Goal: Task Accomplishment & Management: Manage account settings

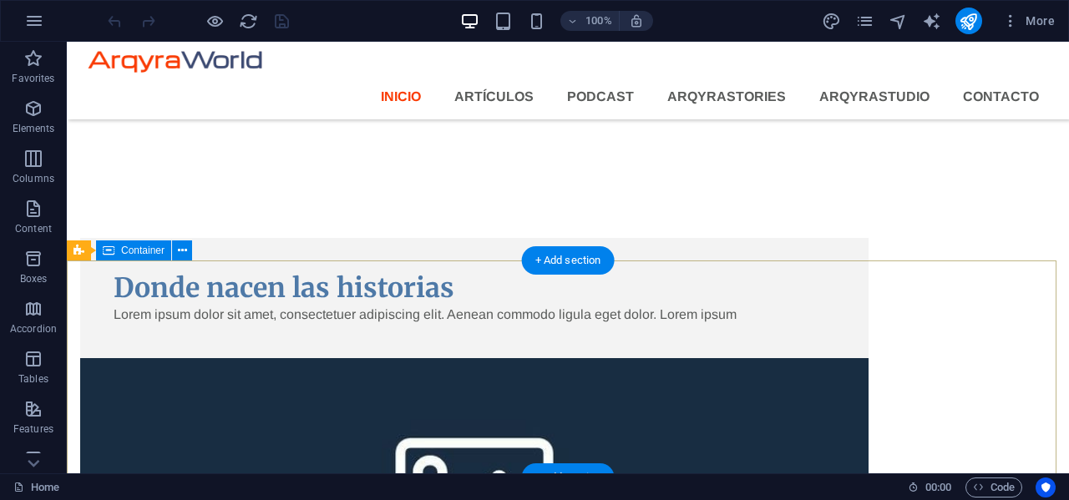
scroll to position [2021, 0]
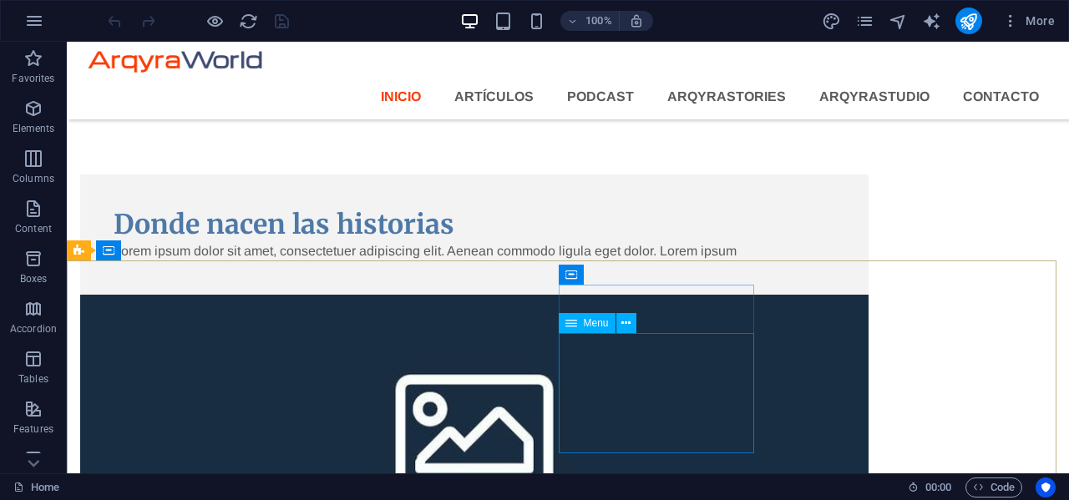
click at [594, 322] on span "Menu" at bounding box center [596, 323] width 25 height 10
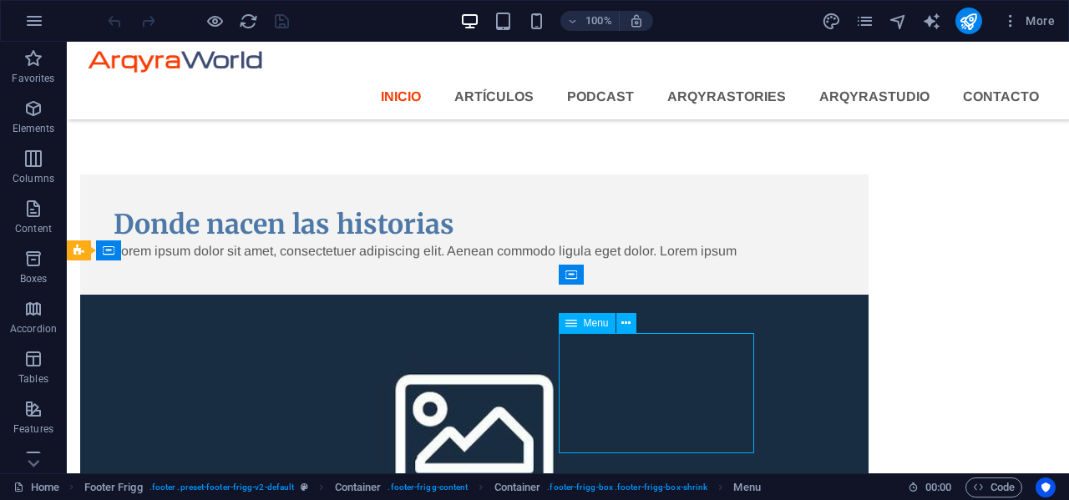
click at [594, 322] on span "Menu" at bounding box center [596, 323] width 25 height 10
select select
select select "1"
select select
select select "2"
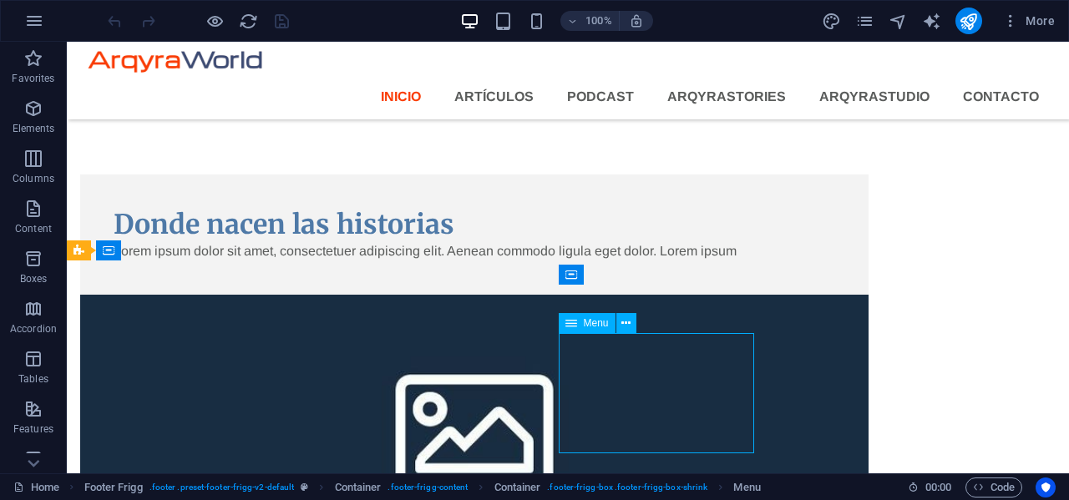
select select
select select "3"
select select
select select "4"
select select
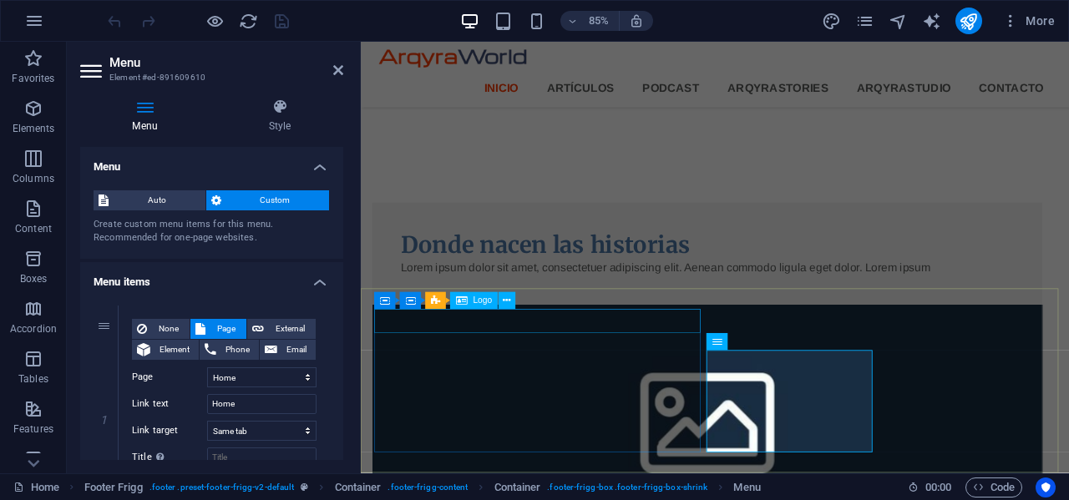
scroll to position [1978, 0]
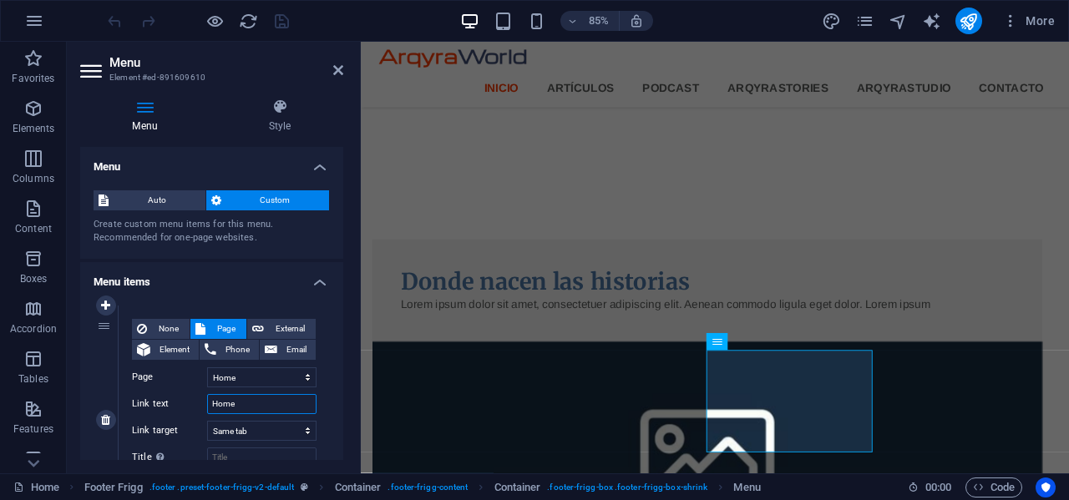
click at [251, 407] on input "Home" at bounding box center [261, 404] width 109 height 20
type input "H"
select select
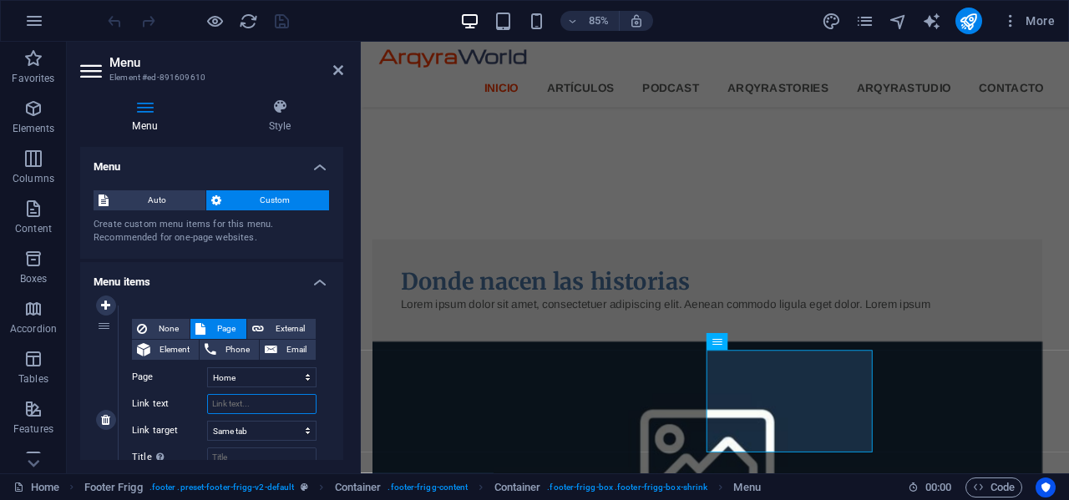
select select
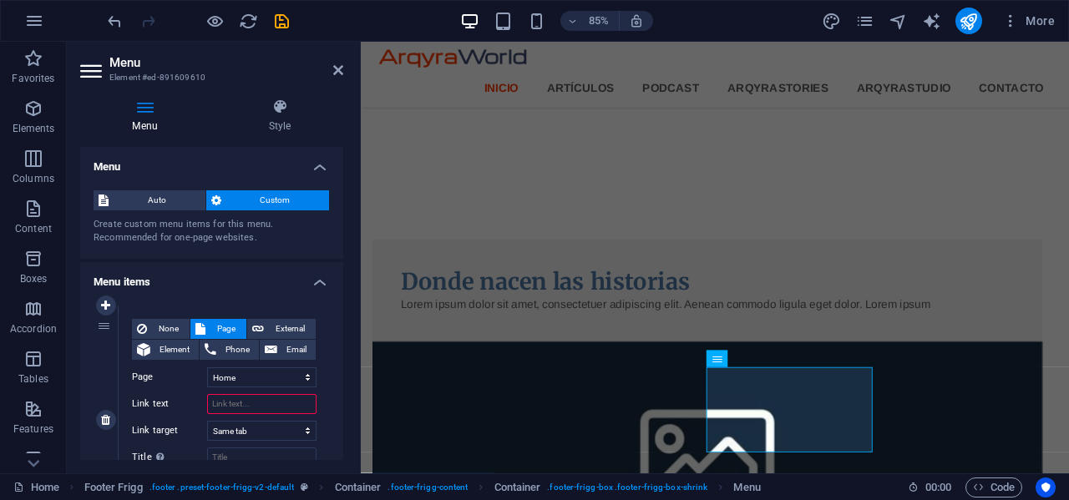
scroll to position [1958, 0]
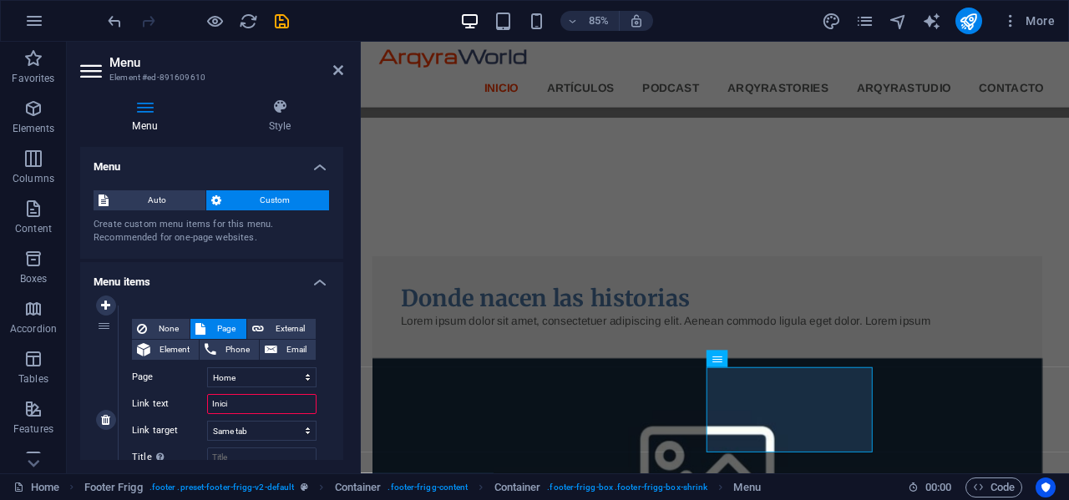
type input "Inicio"
select select
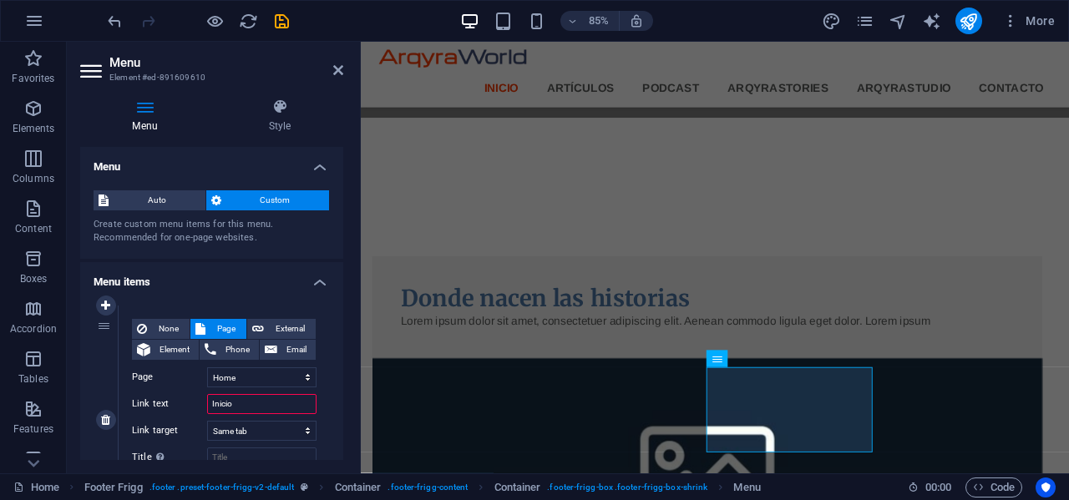
select select
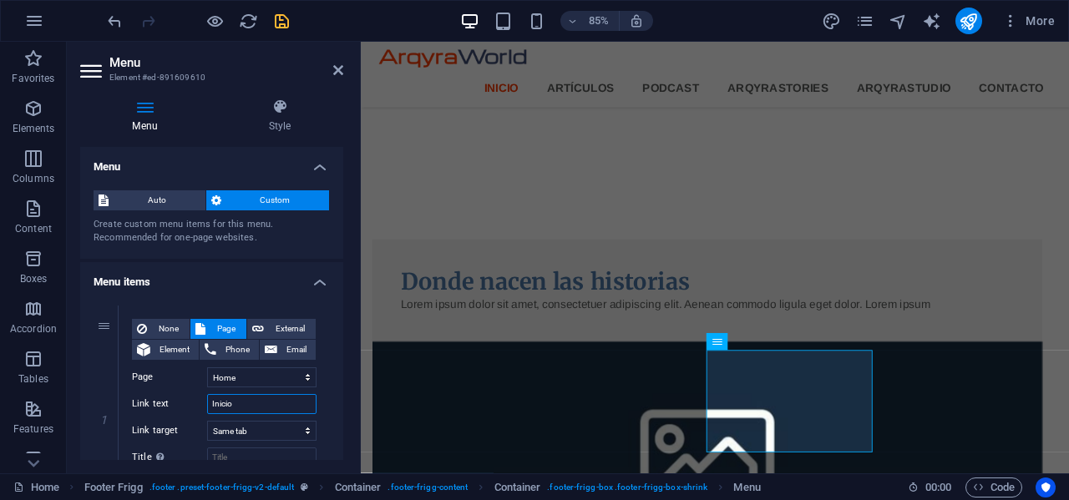
type input "Inicio"
click at [283, 23] on icon "save" at bounding box center [281, 21] width 19 height 19
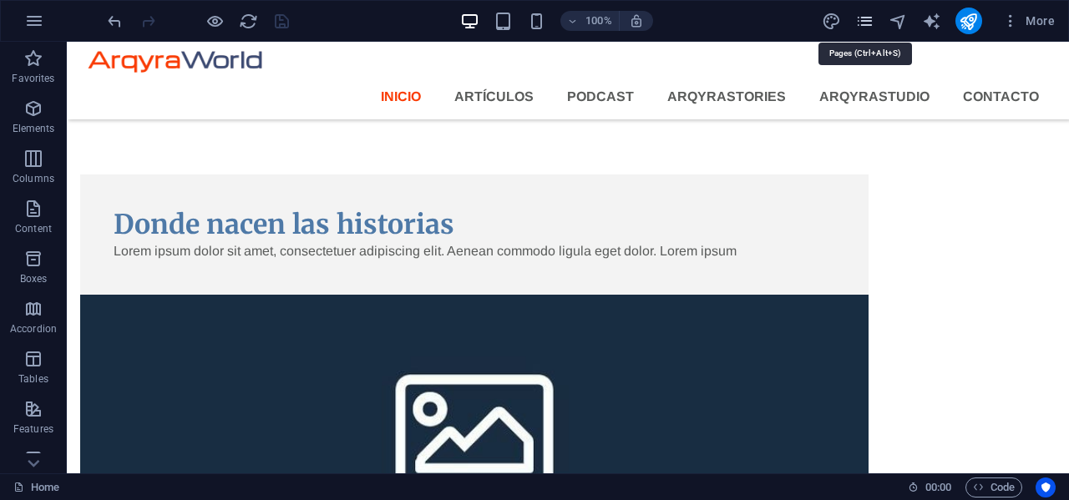
click at [873, 17] on icon "pages" at bounding box center [864, 21] width 19 height 19
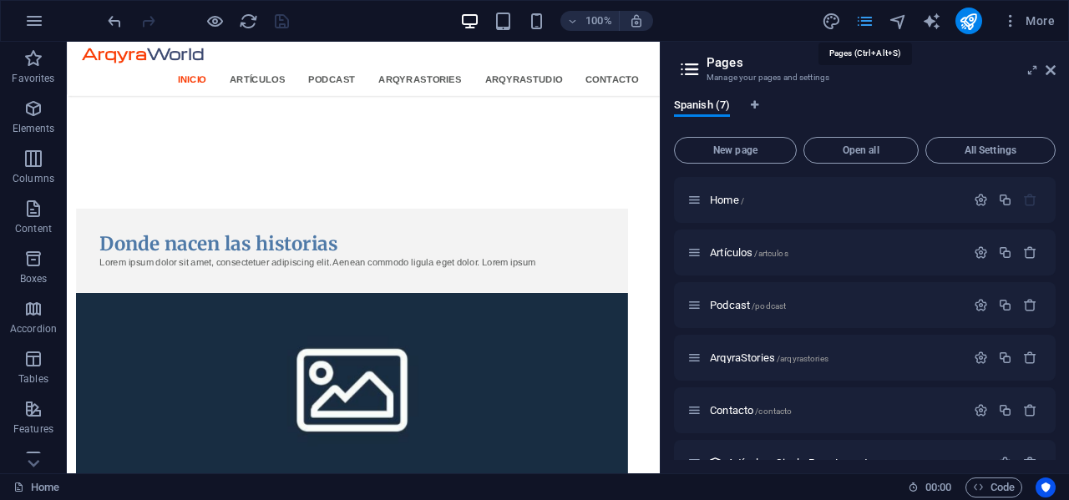
scroll to position [1854, 0]
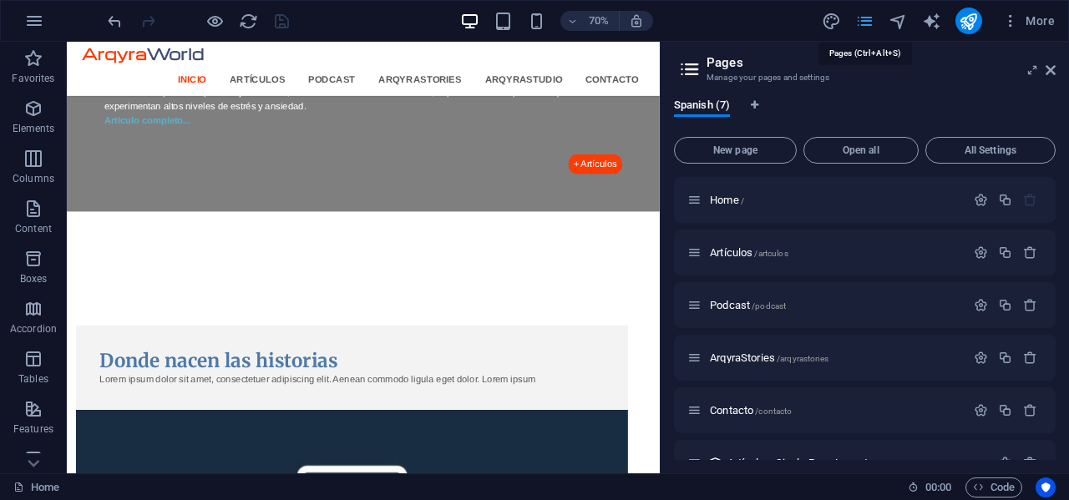
click at [873, 17] on icon "pages" at bounding box center [864, 21] width 19 height 19
click at [1051, 70] on icon at bounding box center [1050, 69] width 10 height 13
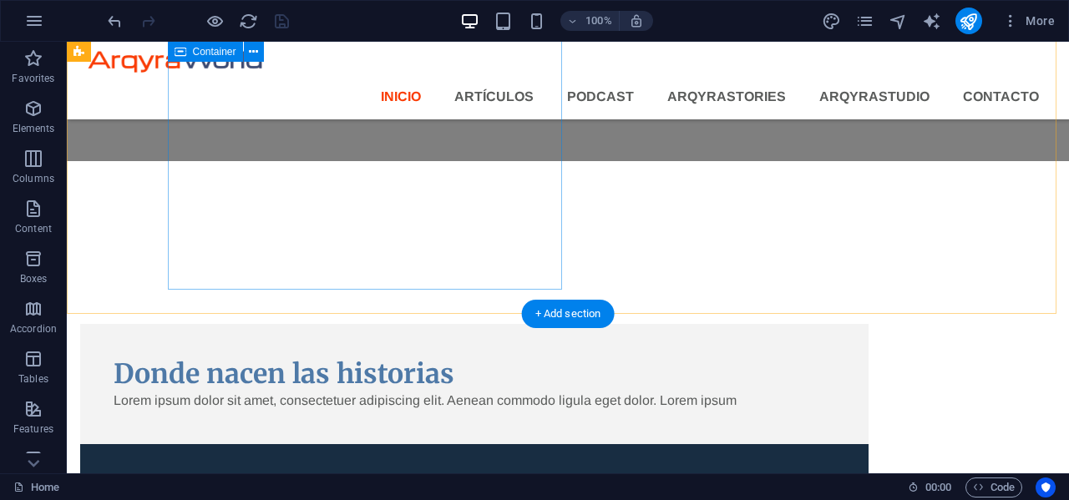
scroll to position [1775, 0]
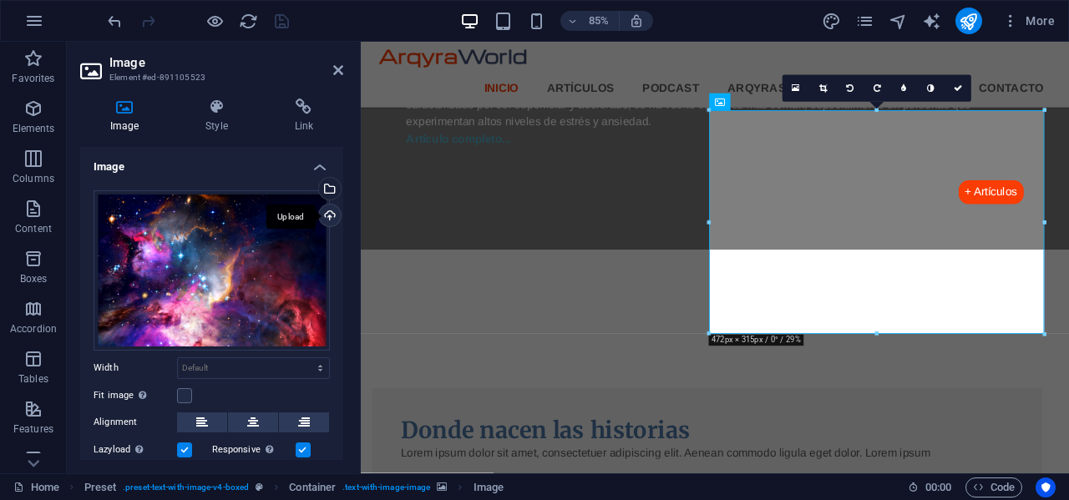
click at [327, 209] on div "Upload" at bounding box center [328, 217] width 25 height 25
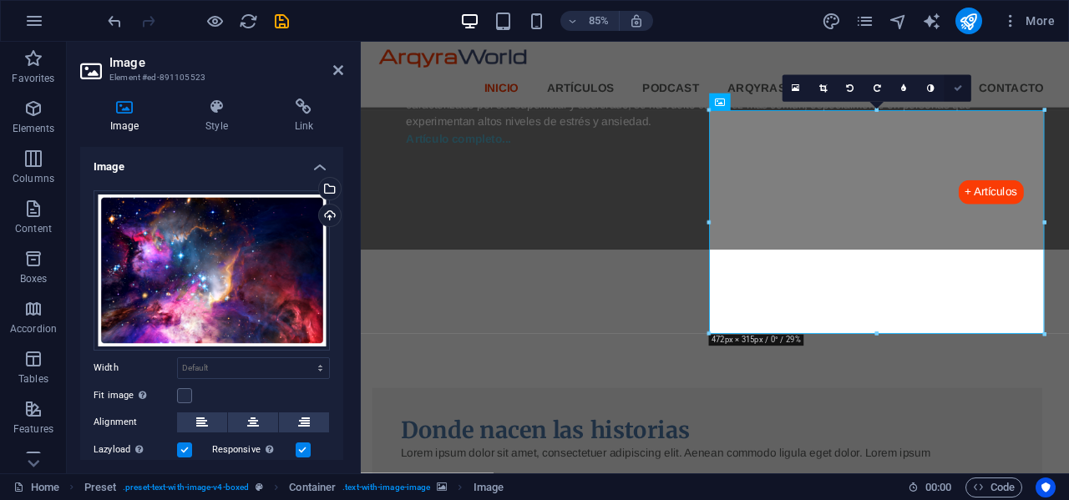
click at [960, 90] on icon at bounding box center [958, 88] width 8 height 8
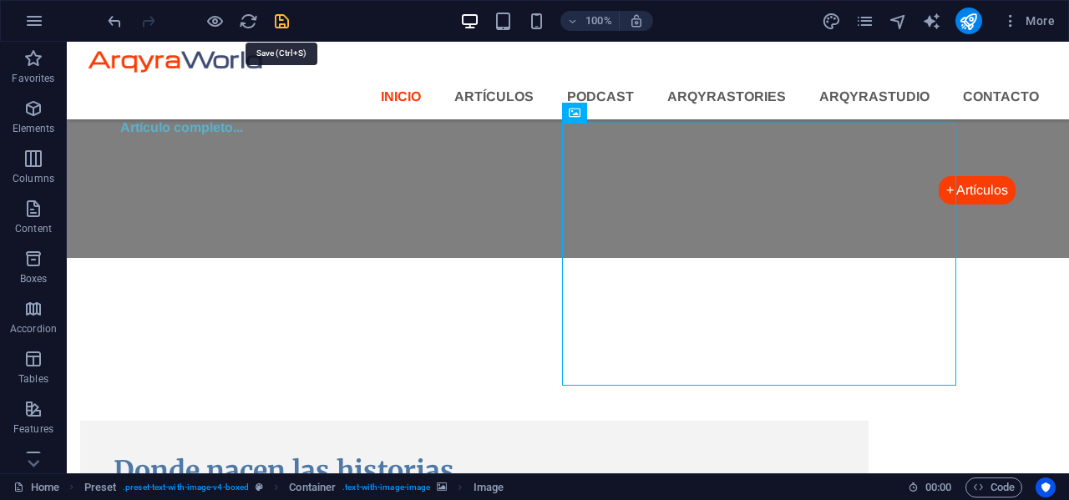
click at [285, 18] on icon "save" at bounding box center [281, 21] width 19 height 19
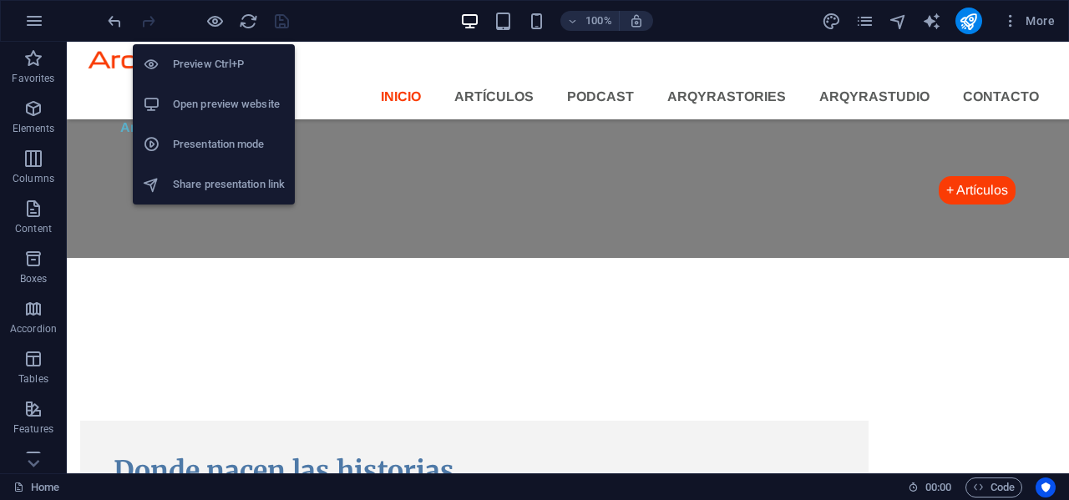
click at [218, 109] on h6 "Open preview website" at bounding box center [229, 104] width 112 height 20
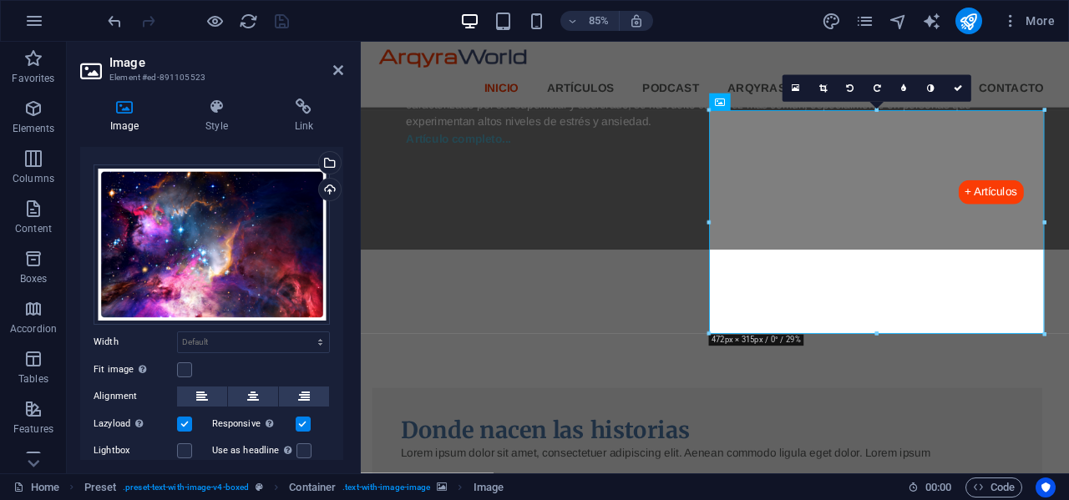
scroll to position [21, 0]
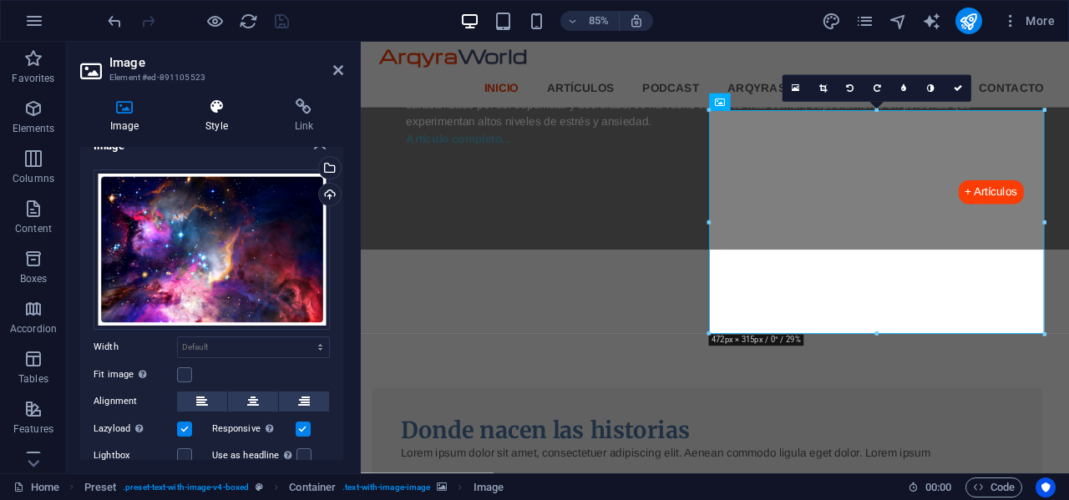
click at [221, 108] on icon at bounding box center [216, 107] width 82 height 17
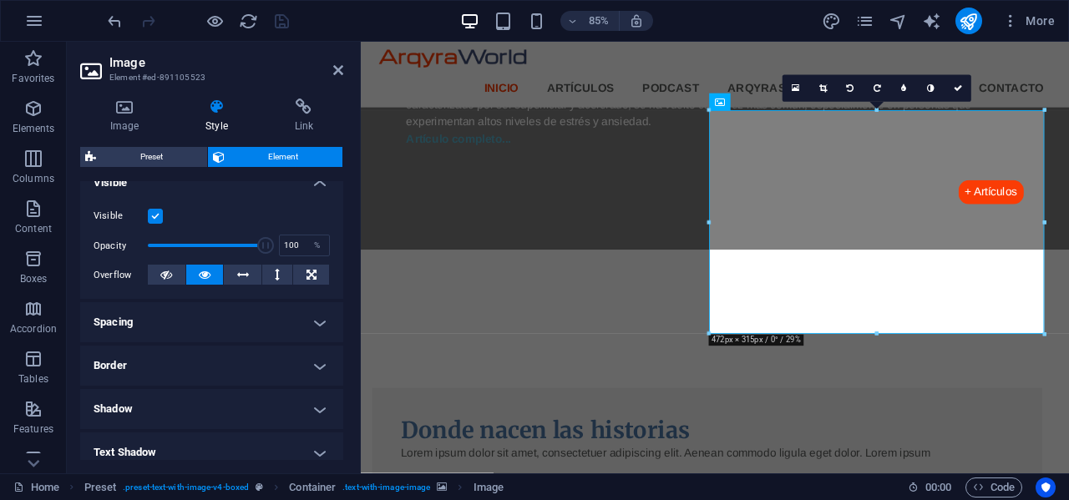
scroll to position [0, 0]
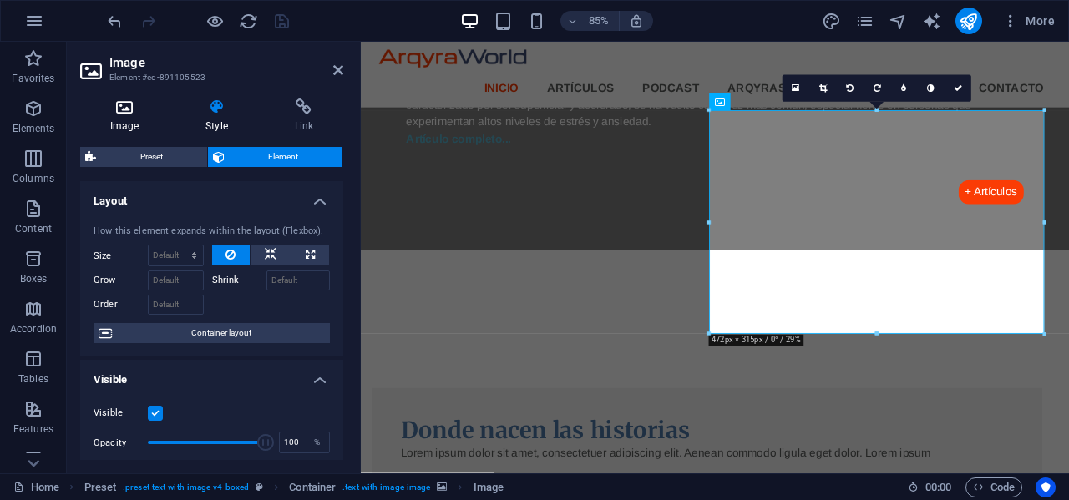
click at [127, 114] on icon at bounding box center [124, 107] width 89 height 17
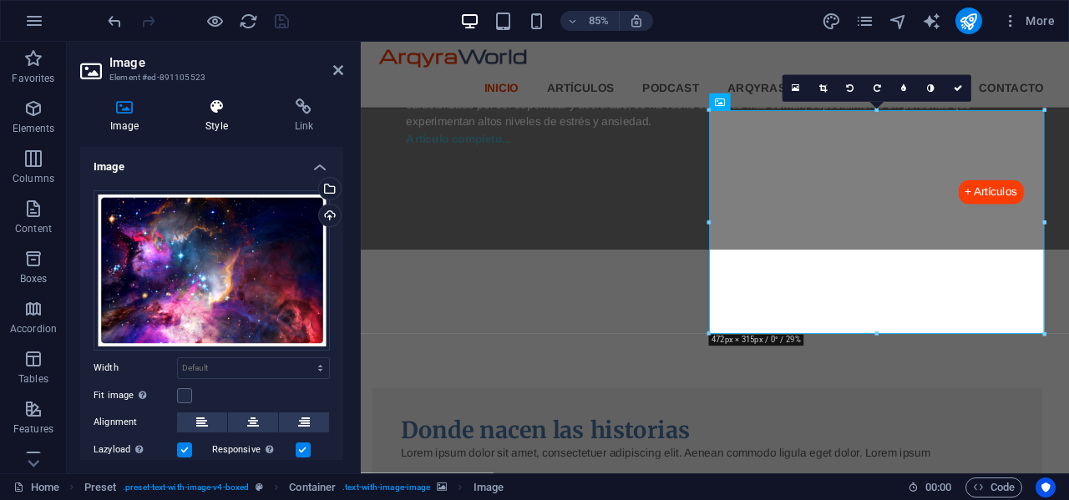
click at [221, 114] on icon at bounding box center [216, 107] width 82 height 17
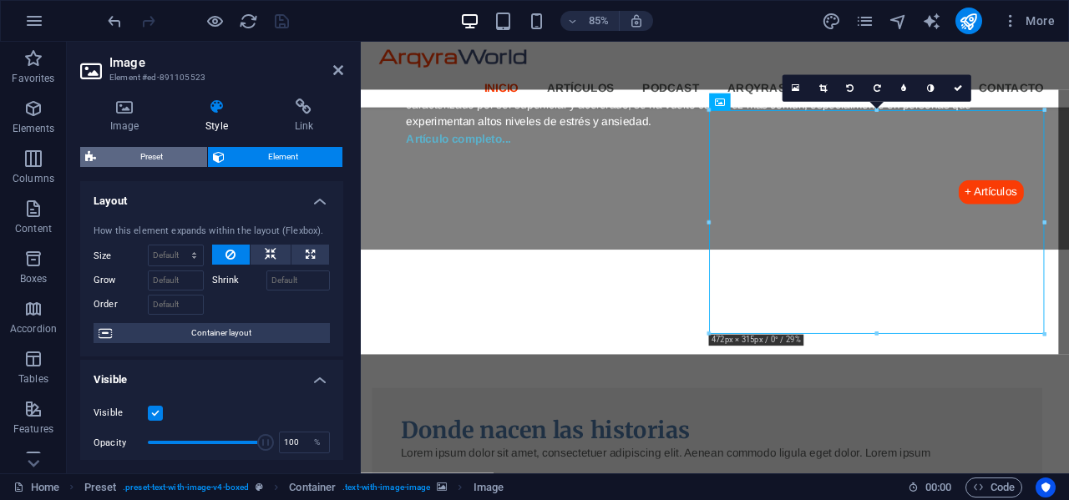
click at [165, 156] on span "Preset" at bounding box center [151, 157] width 101 height 20
select select "rem"
select select "px"
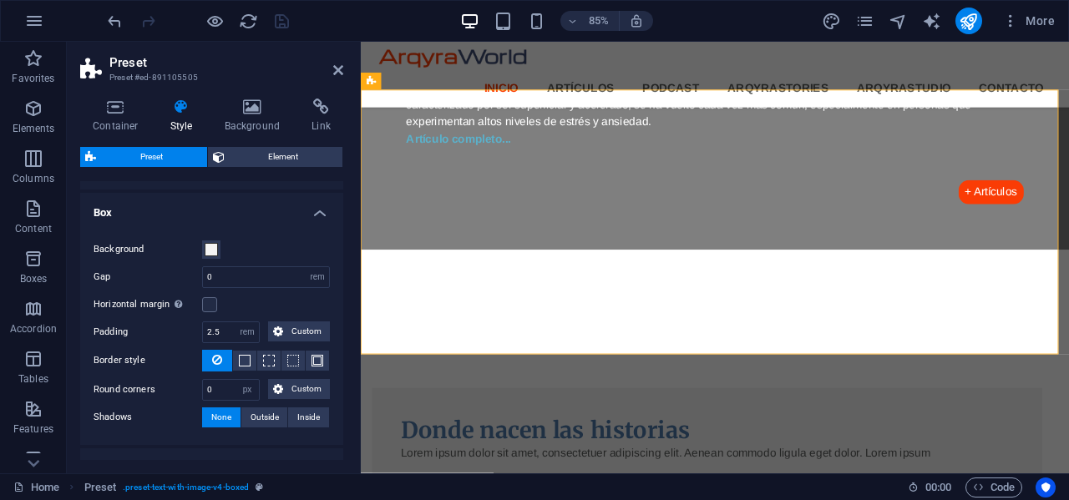
scroll to position [250, 0]
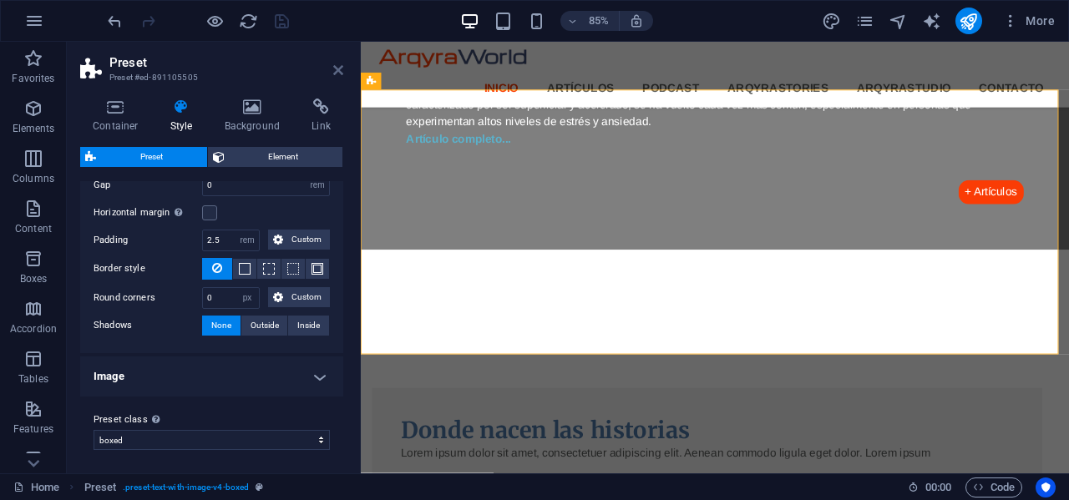
click at [335, 69] on icon at bounding box center [338, 69] width 10 height 13
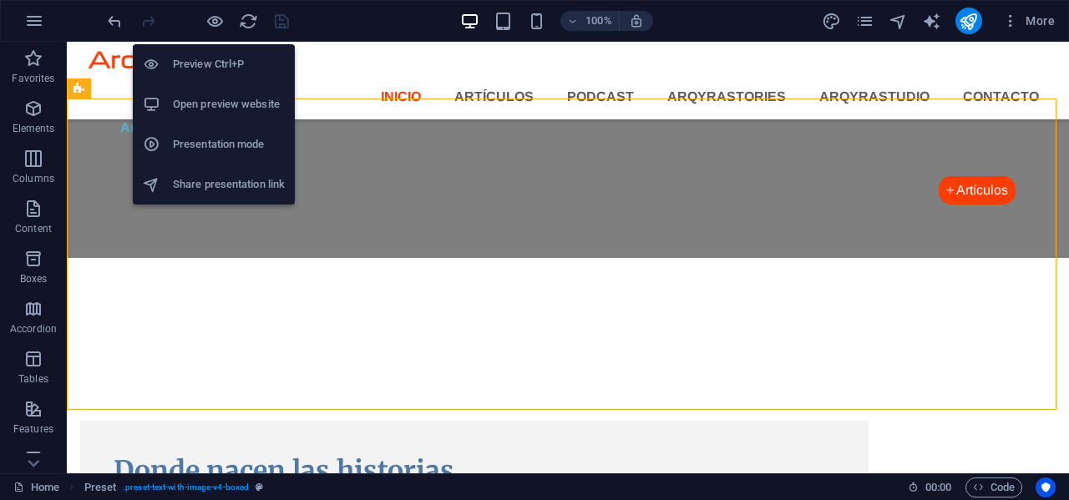
click at [205, 105] on h6 "Open preview website" at bounding box center [229, 104] width 112 height 20
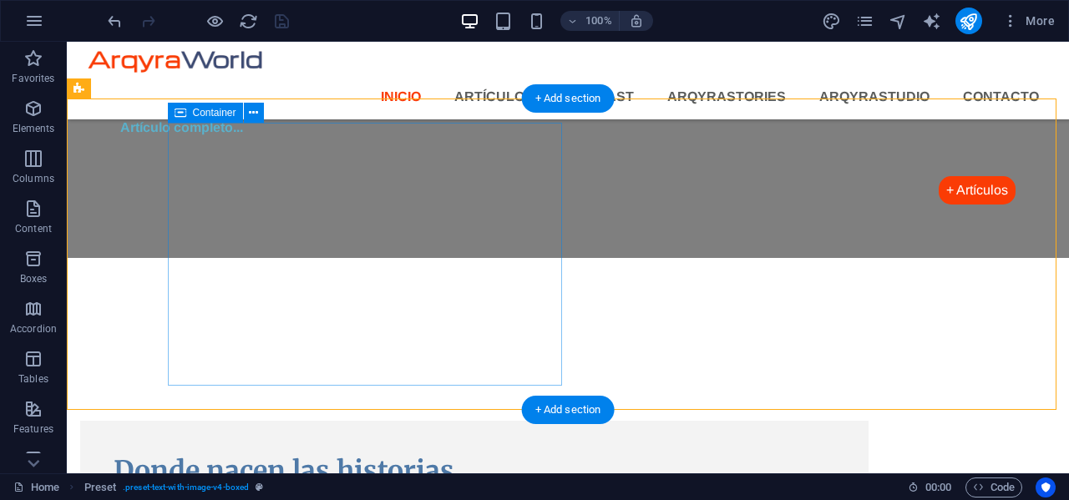
click at [311, 421] on div "Donde nacen las historias Lorem ipsum dolor sit amet, consectetuer adipiscing e…" at bounding box center [474, 481] width 788 height 120
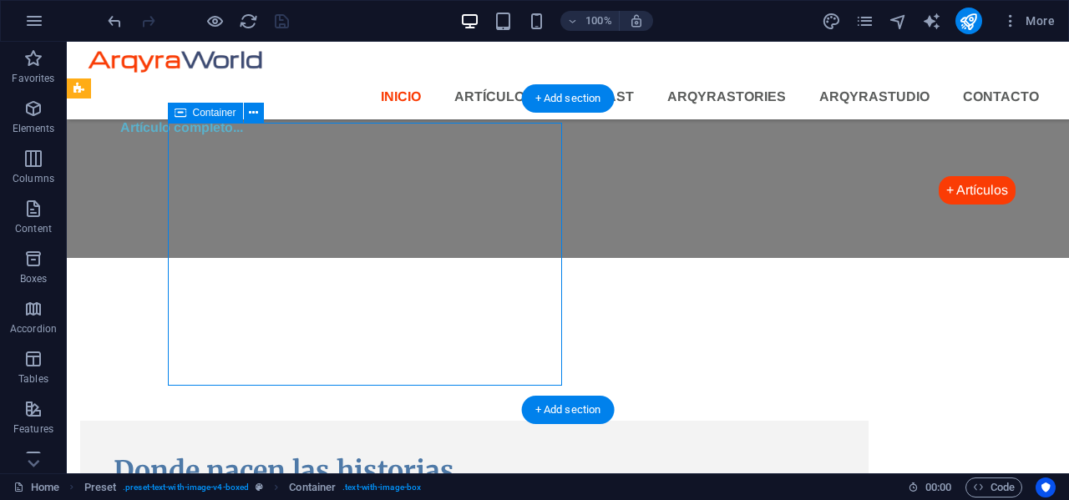
click at [311, 421] on div "Donde nacen las historias Lorem ipsum dolor sit amet, consectetuer adipiscing e…" at bounding box center [474, 481] width 788 height 120
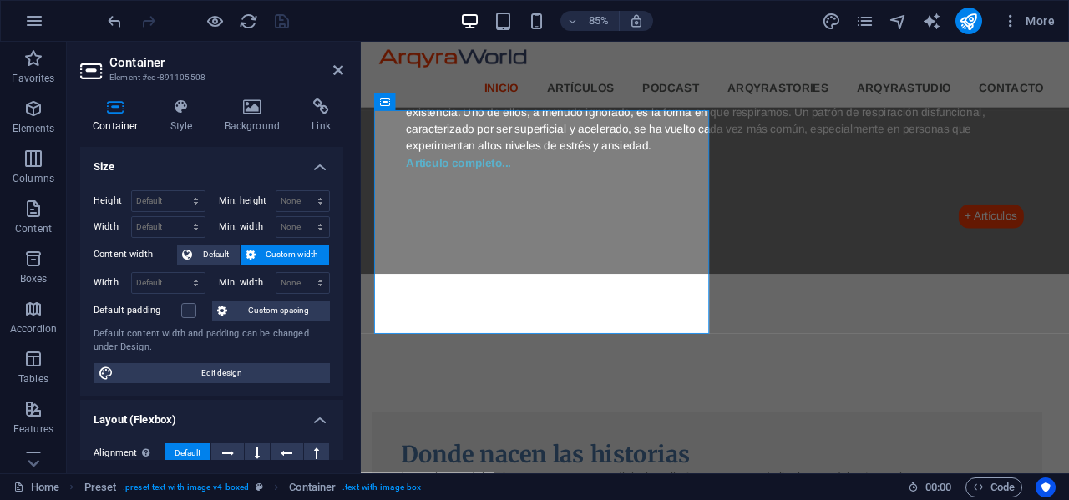
scroll to position [1803, 0]
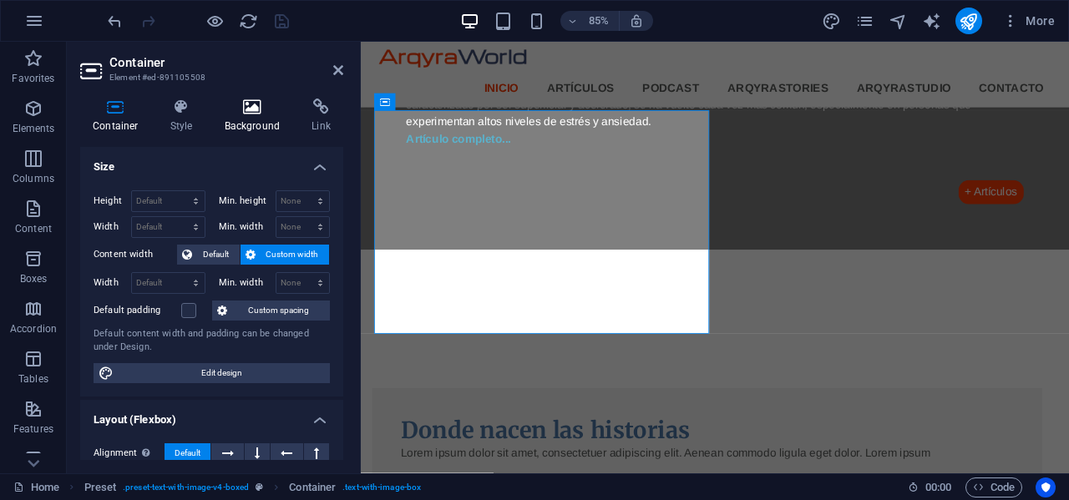
click at [250, 111] on icon at bounding box center [252, 107] width 81 height 17
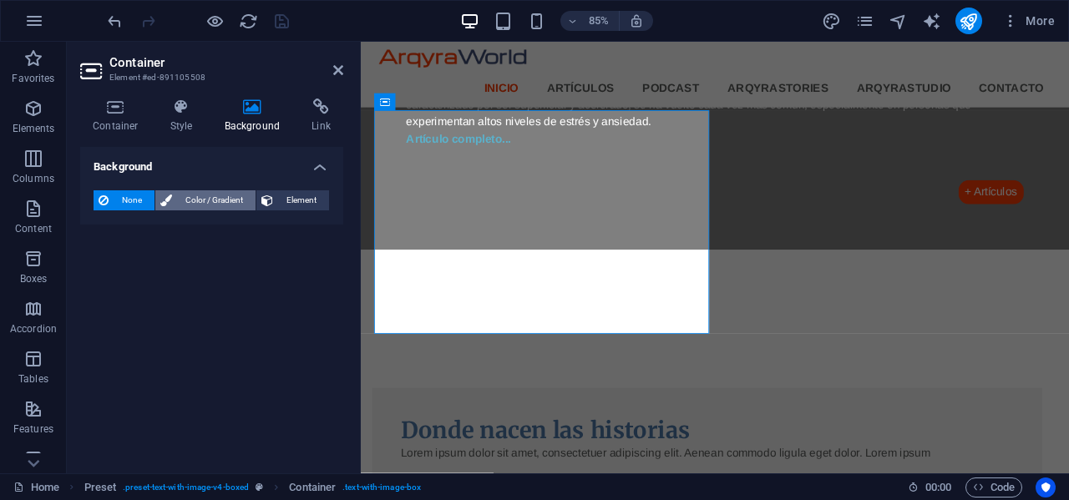
click at [225, 201] on span "Color / Gradient" at bounding box center [213, 200] width 73 height 20
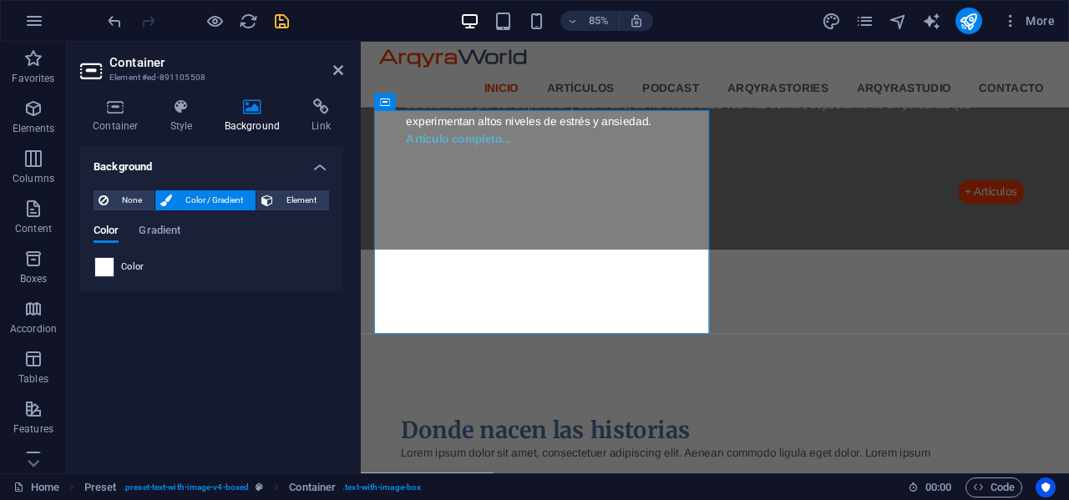
click at [106, 267] on span at bounding box center [104, 267] width 18 height 18
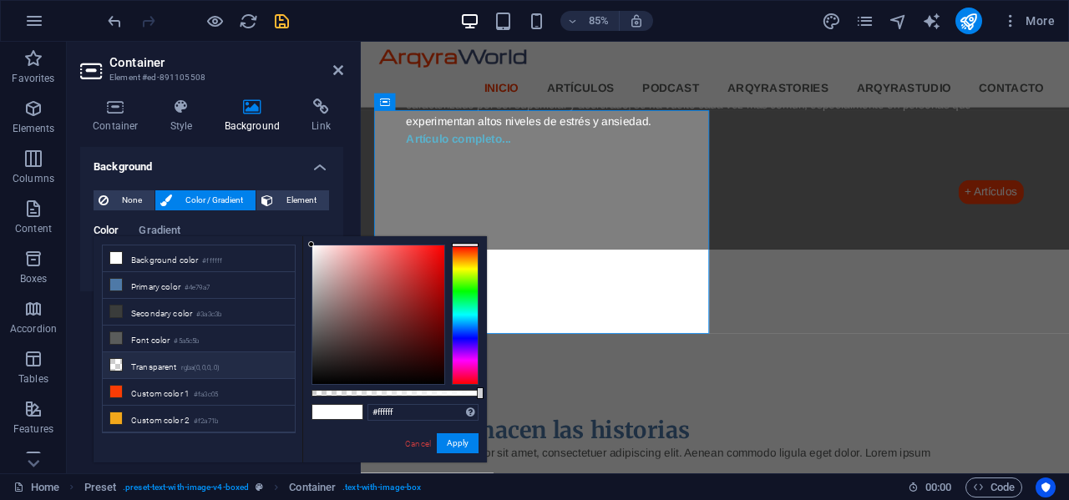
scroll to position [48, 0]
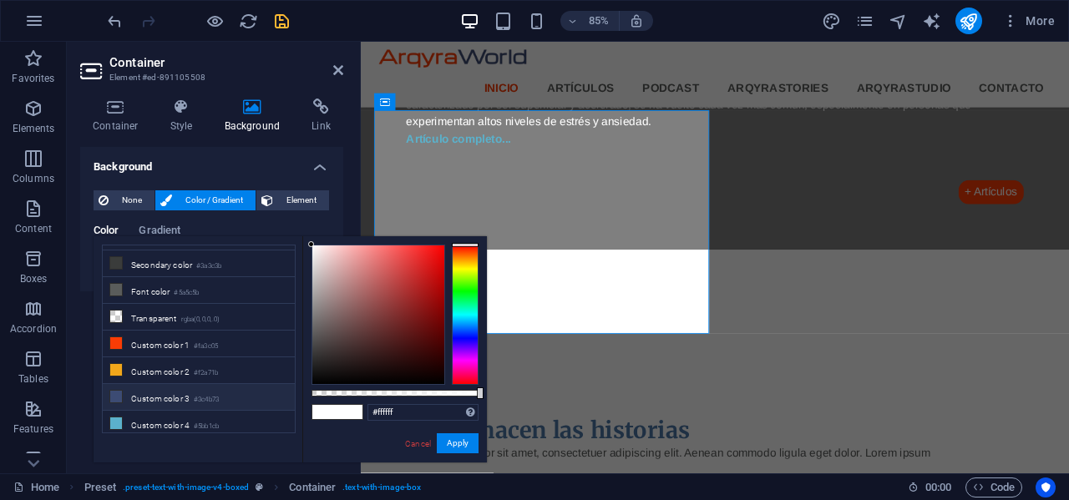
click at [155, 395] on li "Custom color 3 #3c4b73" at bounding box center [199, 397] width 192 height 27
type input "#3c4b73"
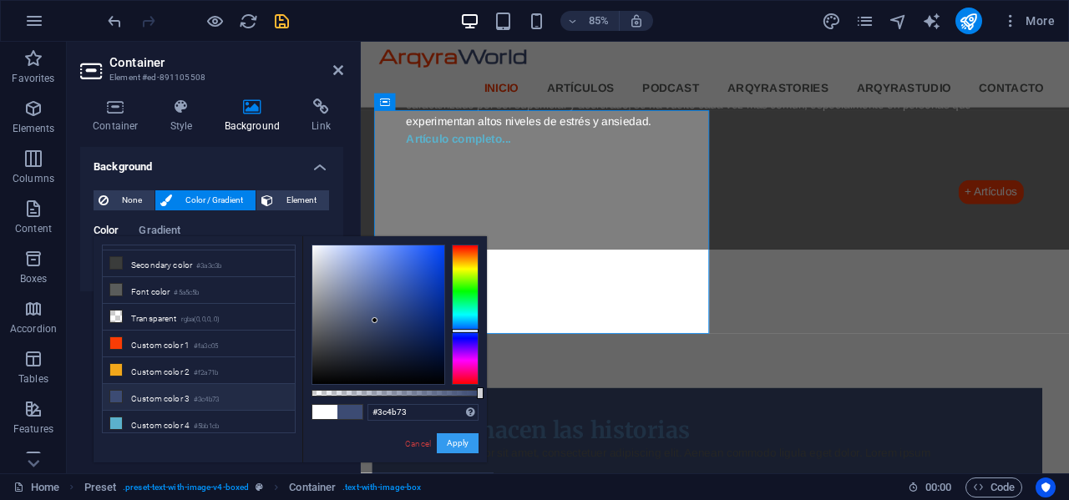
click at [465, 444] on button "Apply" at bounding box center [458, 443] width 42 height 20
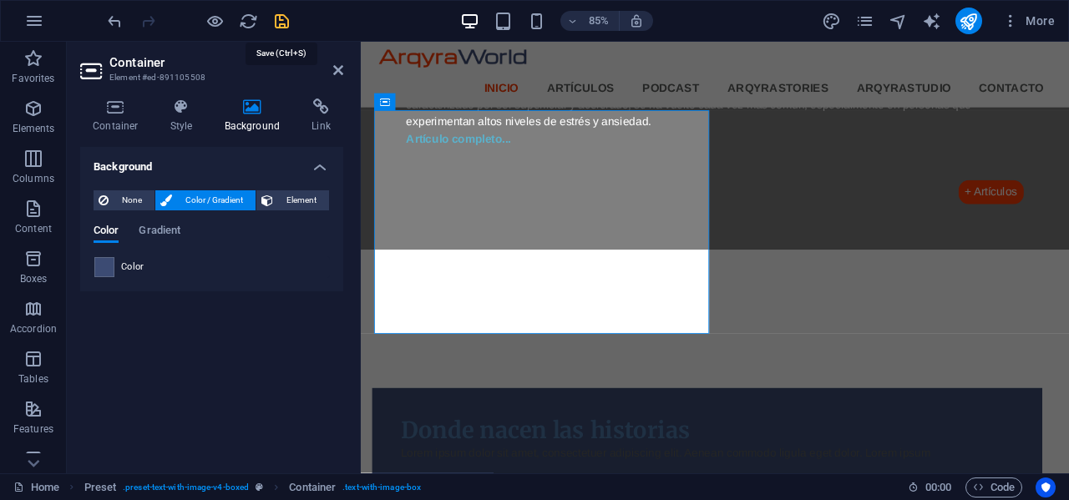
click at [279, 19] on icon "save" at bounding box center [281, 21] width 19 height 19
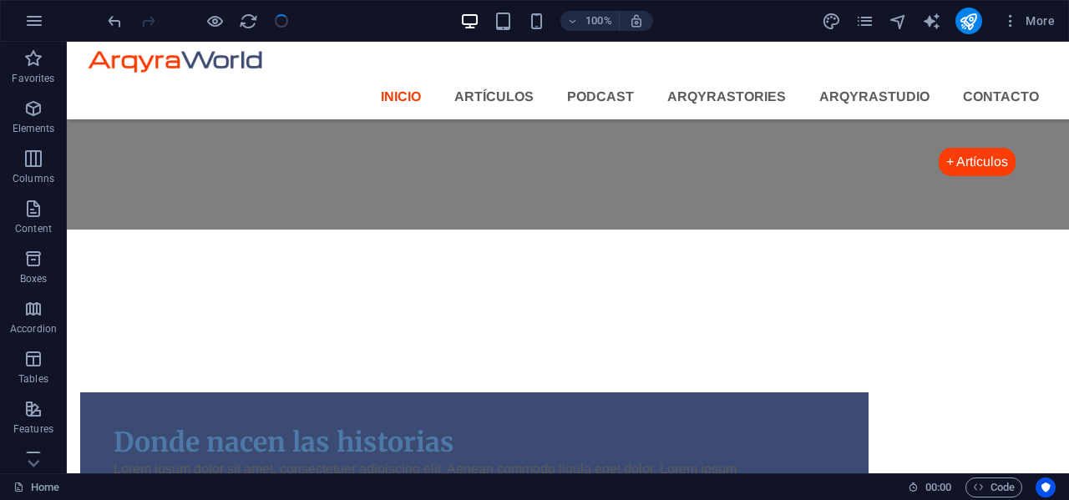
scroll to position [1775, 0]
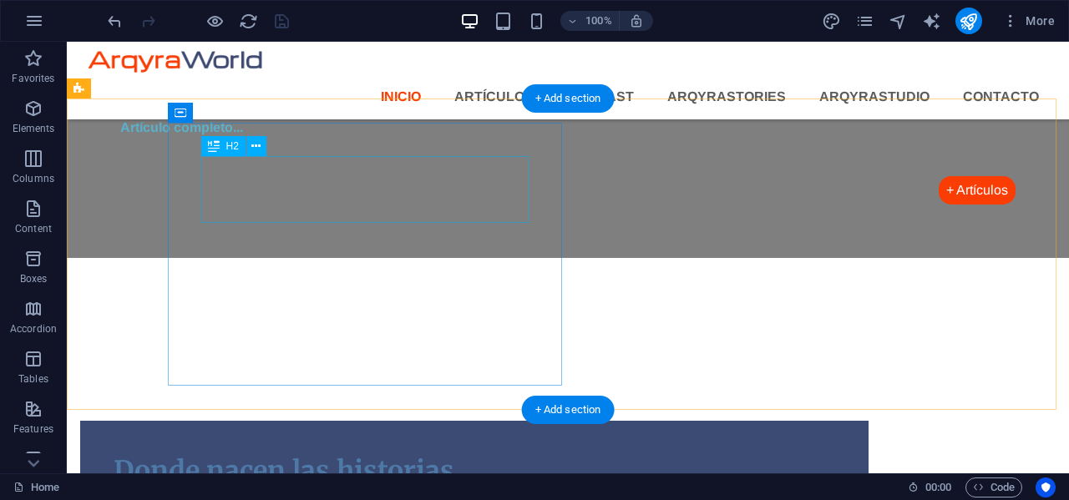
click at [278, 454] on div "Donde nacen las historias" at bounding box center [474, 470] width 721 height 33
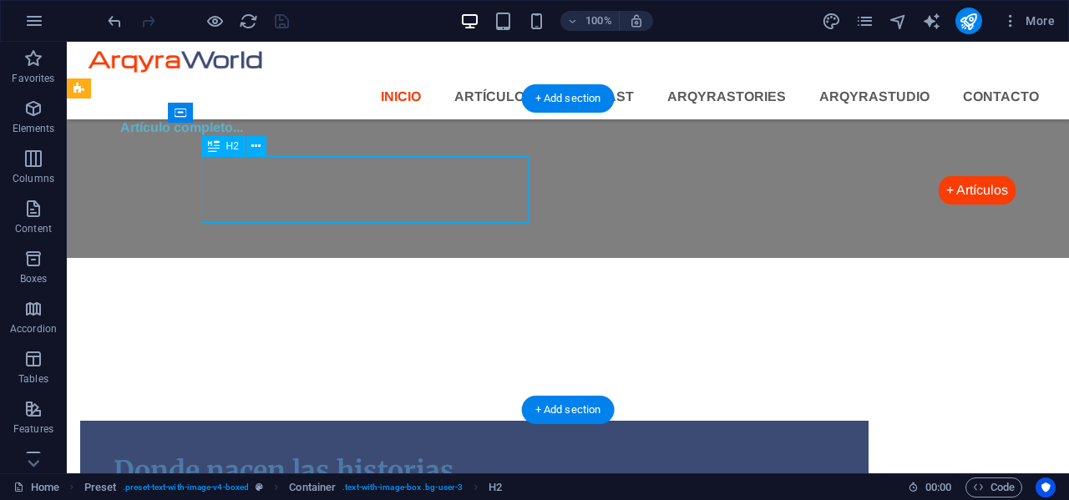
click at [276, 454] on div "Donde nacen las historias" at bounding box center [474, 470] width 721 height 33
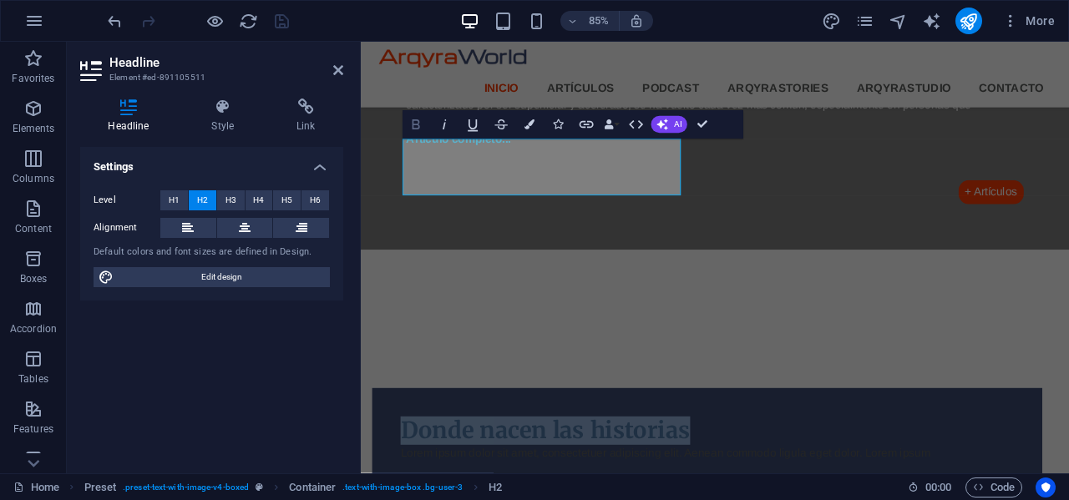
click at [422, 131] on icon "button" at bounding box center [415, 125] width 17 height 17
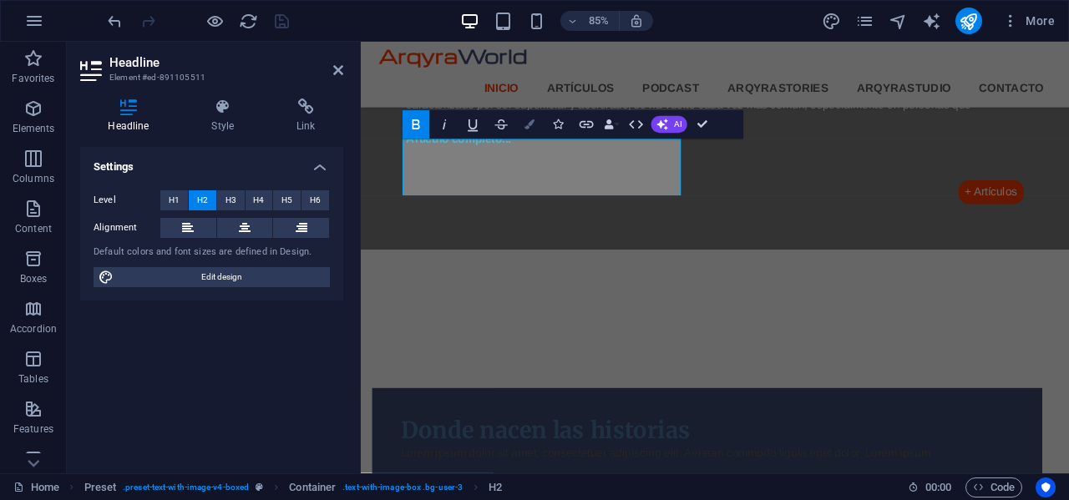
click at [531, 124] on icon "button" at bounding box center [530, 125] width 10 height 10
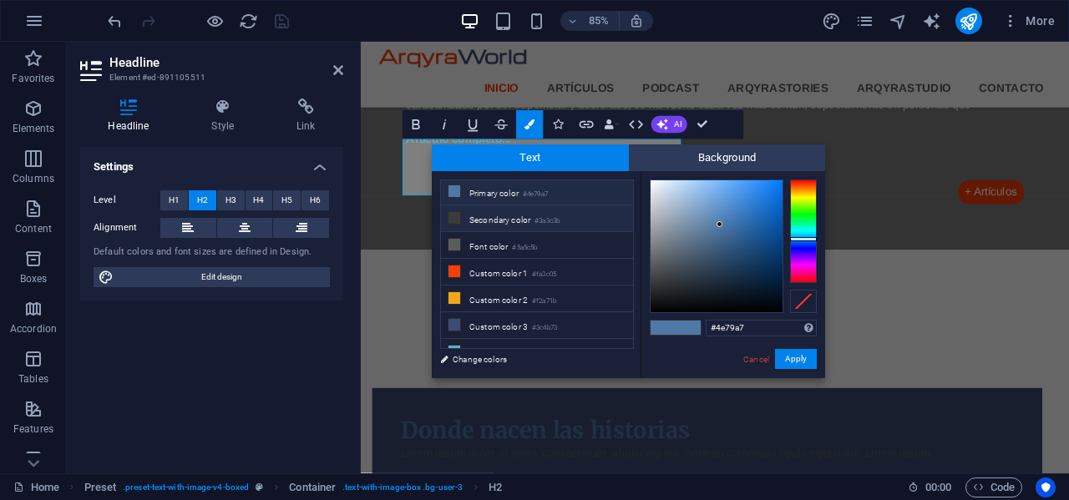
scroll to position [41, 0]
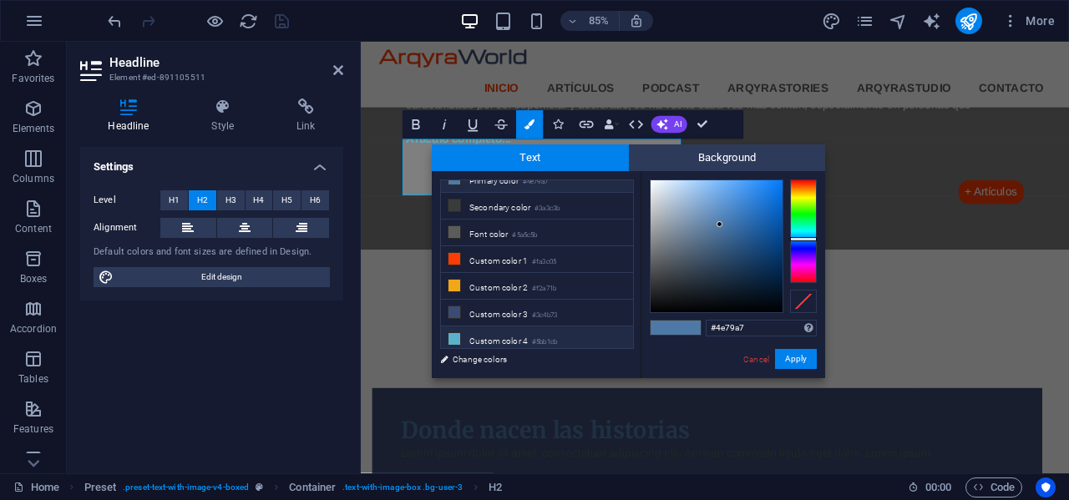
click at [534, 336] on li "Custom color 4 #5bb1cb" at bounding box center [537, 339] width 192 height 27
type input "#5bb1cb"
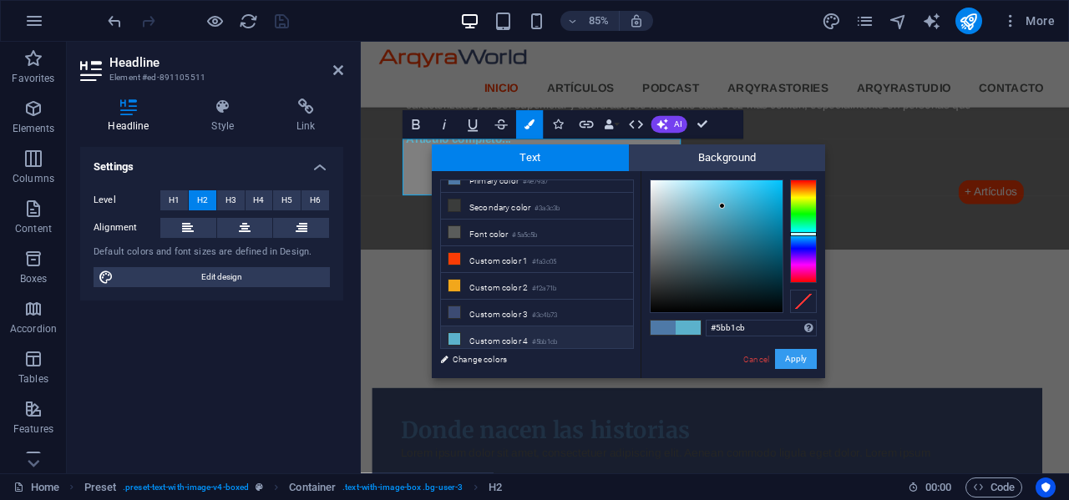
click at [795, 358] on button "Apply" at bounding box center [796, 359] width 42 height 20
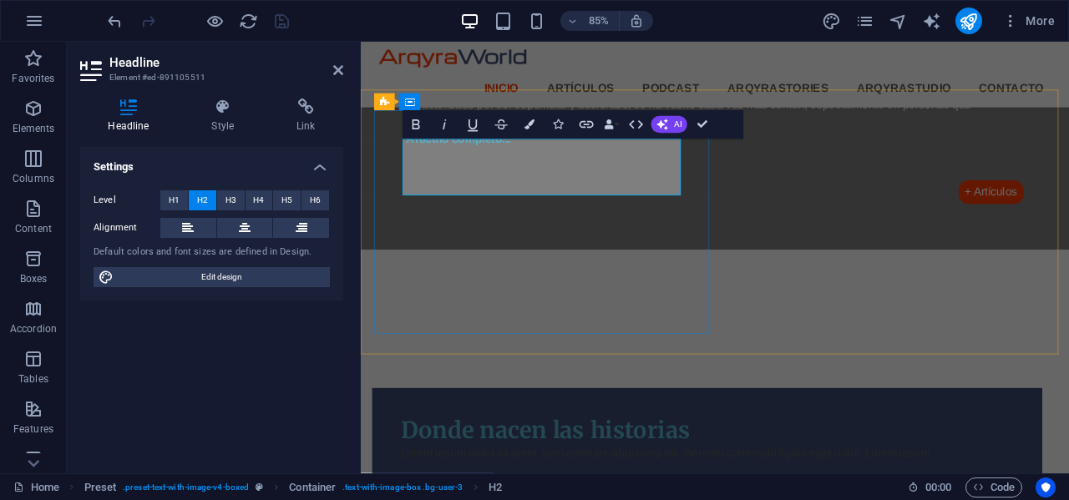
click at [652, 483] on h2 "Donde nacen las historias" at bounding box center [767, 499] width 721 height 33
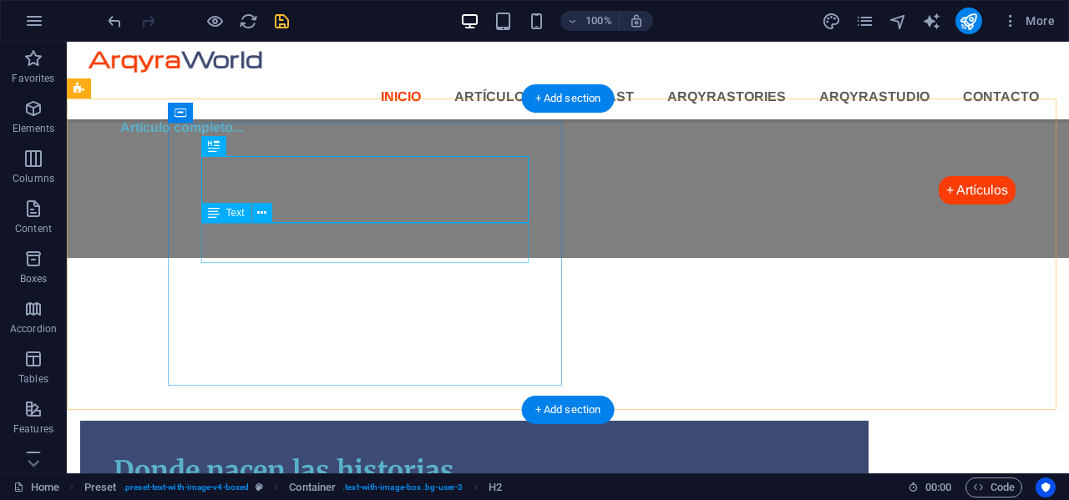
click at [367, 488] on div "Lorem ipsum dolor sit amet, consectetuer adipiscing elit. Aenean commodo ligula…" at bounding box center [474, 498] width 721 height 20
click at [284, 488] on div "Lorem ipsum dolor sit amet, consectetuer adipiscing elit. Aenean commodo ligula…" at bounding box center [474, 498] width 721 height 20
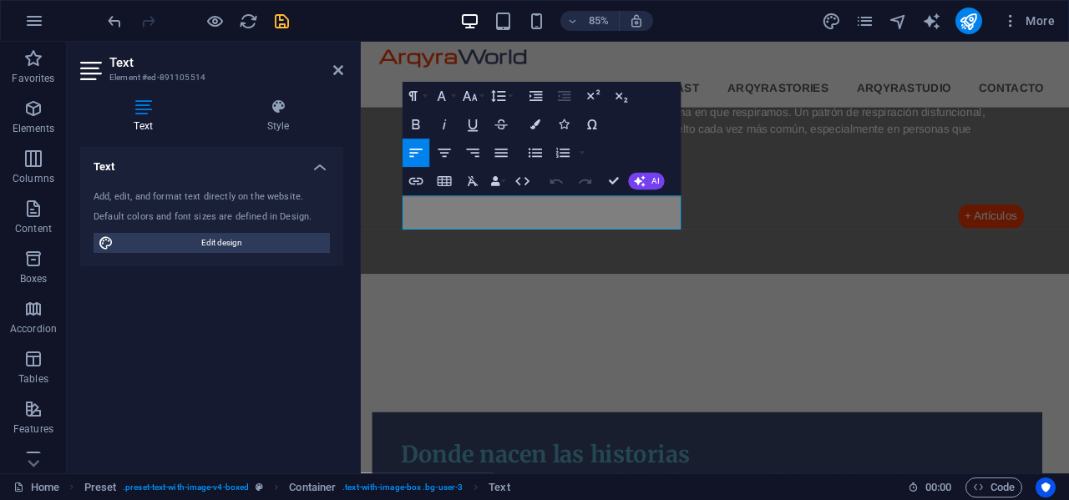
scroll to position [1803, 0]
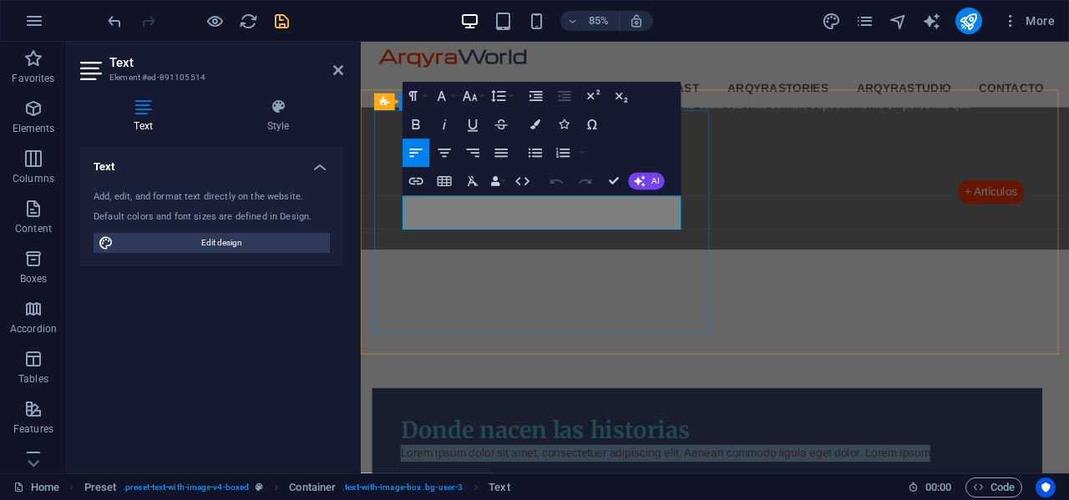
drag, startPoint x: 730, startPoint y: 254, endPoint x: 402, endPoint y: 239, distance: 328.5
click at [402, 449] on div "Donde nacen las historias Lorem ipsum dolor sit amet, consectetuer adipiscing e…" at bounding box center [768, 509] width 788 height 120
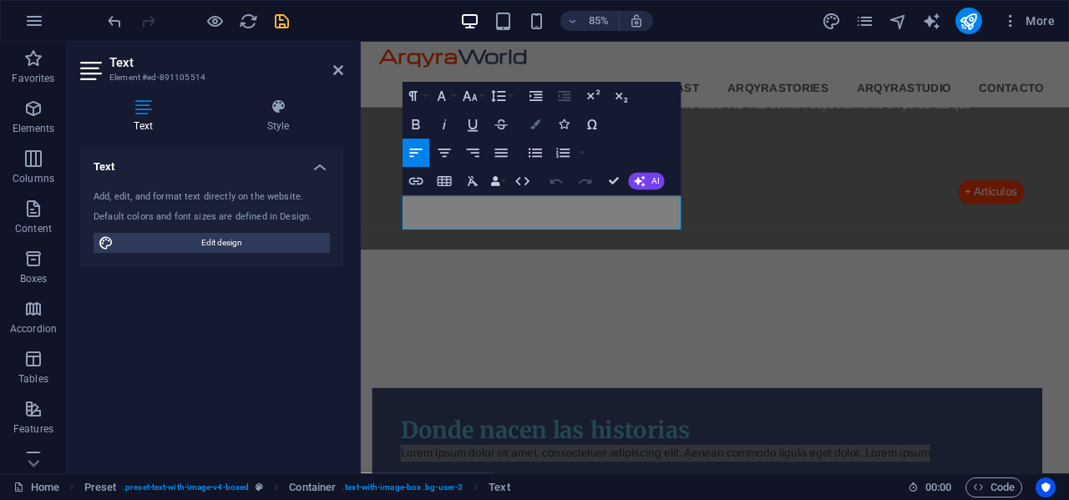
click at [534, 124] on icon "button" at bounding box center [535, 125] width 10 height 10
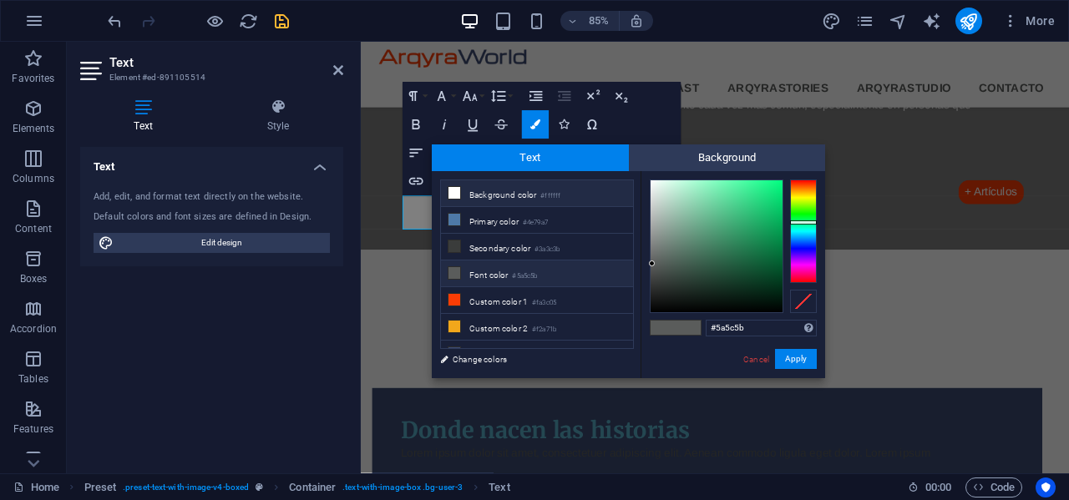
click at [479, 192] on li "Background color #ffffff" at bounding box center [537, 193] width 192 height 27
type input "#ffffff"
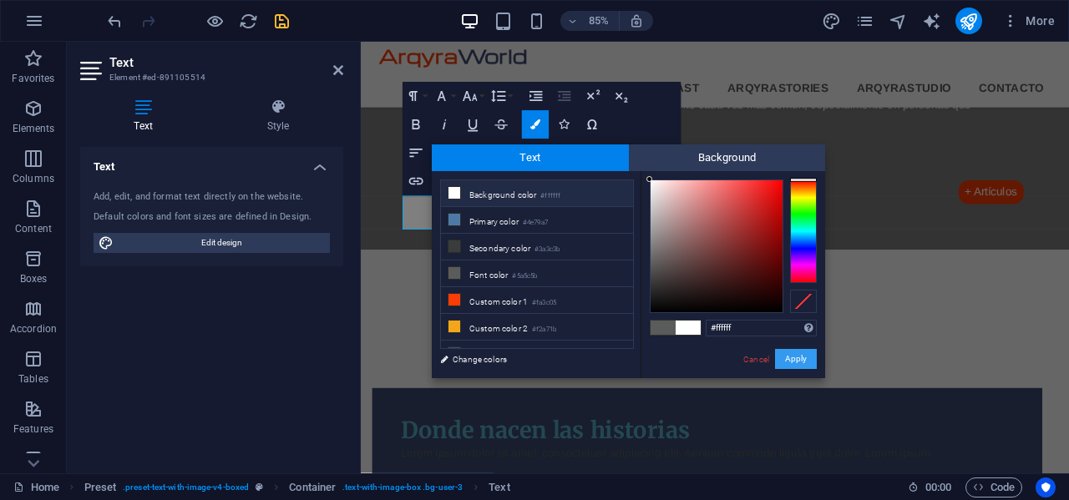
click at [799, 351] on button "Apply" at bounding box center [796, 359] width 42 height 20
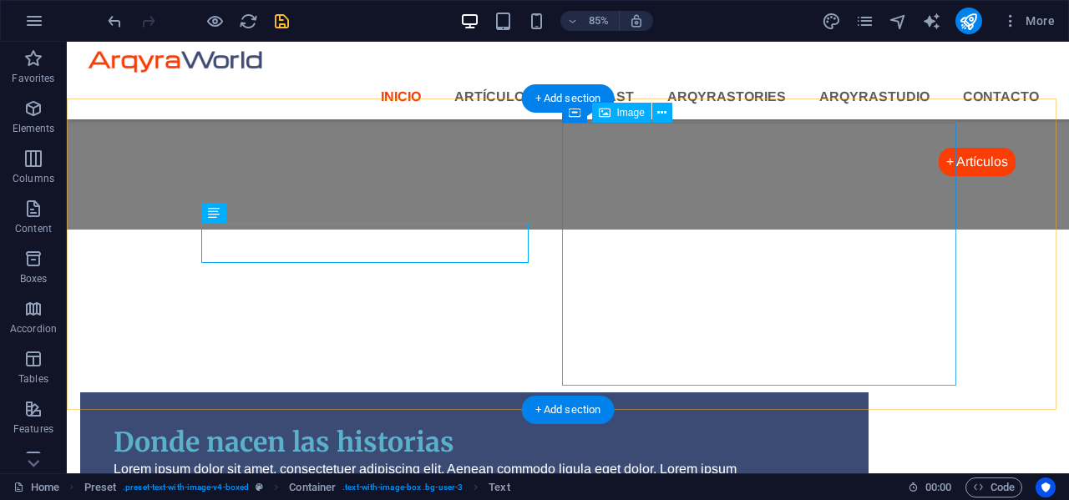
scroll to position [1775, 0]
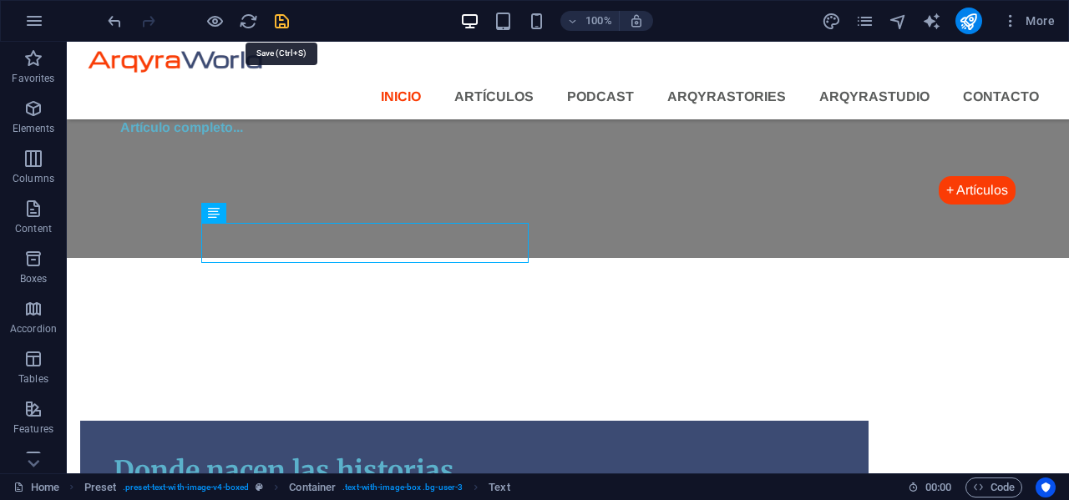
click at [281, 22] on icon "save" at bounding box center [281, 21] width 19 height 19
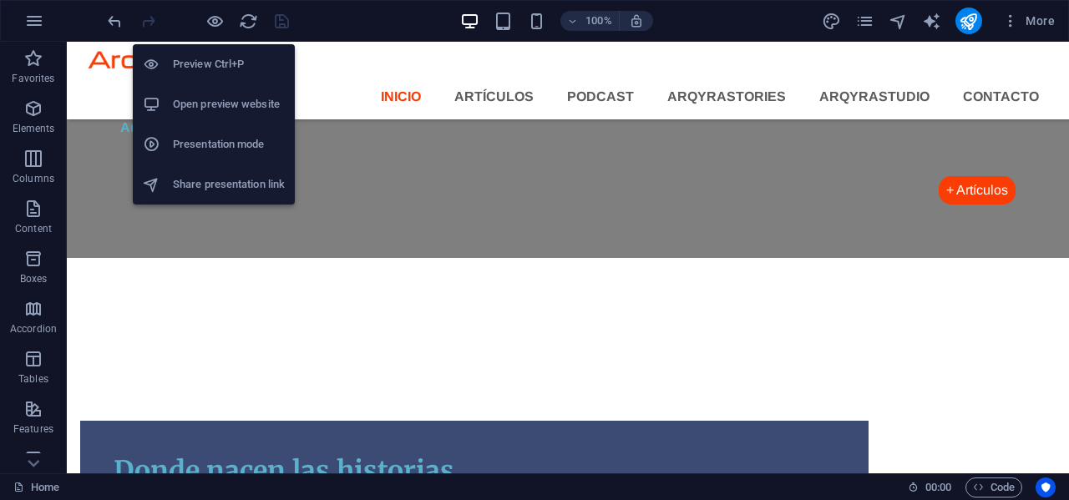
click at [200, 105] on h6 "Open preview website" at bounding box center [229, 104] width 112 height 20
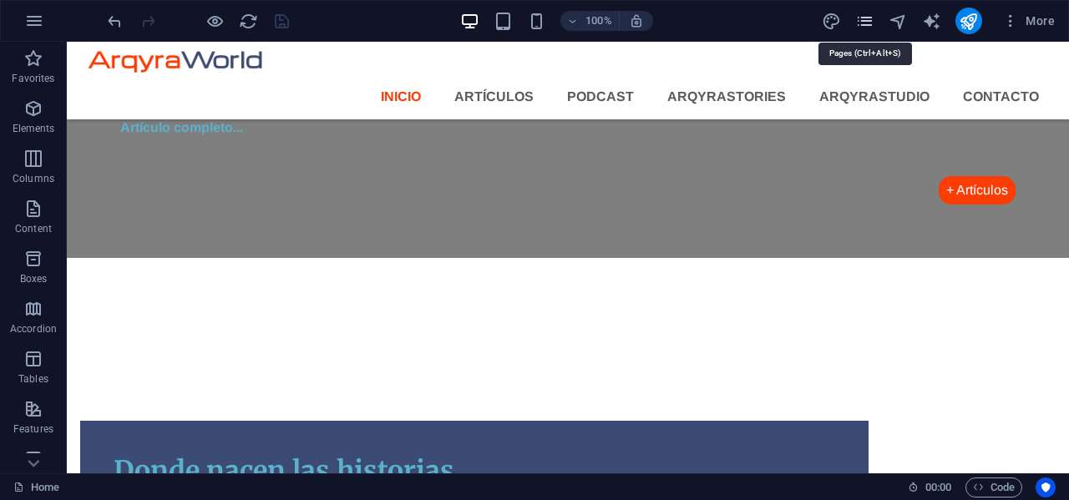
click at [872, 30] on icon "pages" at bounding box center [864, 21] width 19 height 19
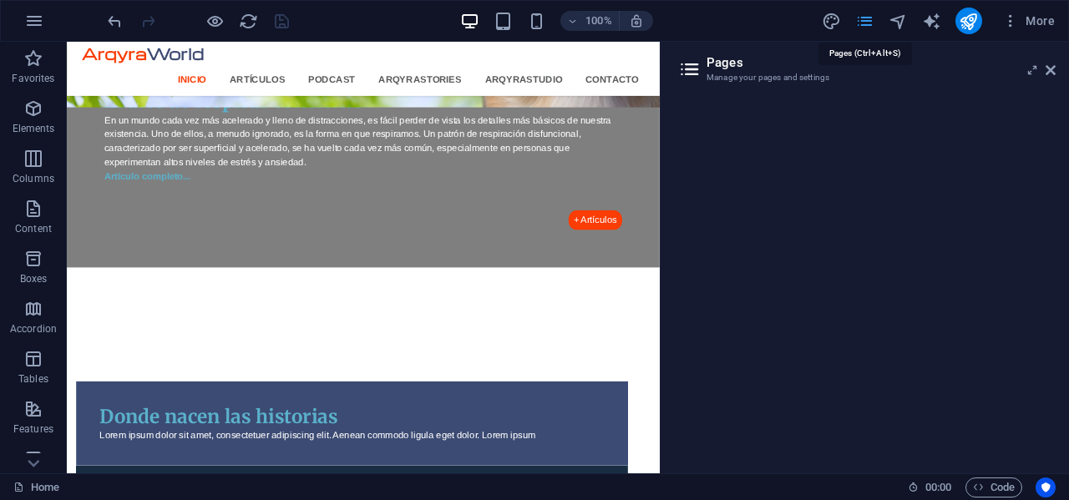
scroll to position [1788, 0]
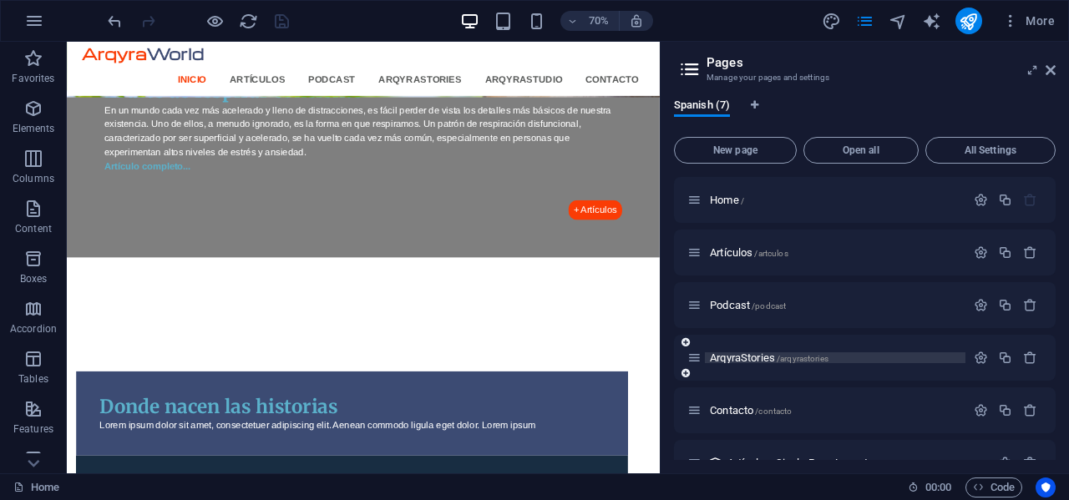
click at [799, 354] on span "/arqyrastories" at bounding box center [802, 358] width 52 height 9
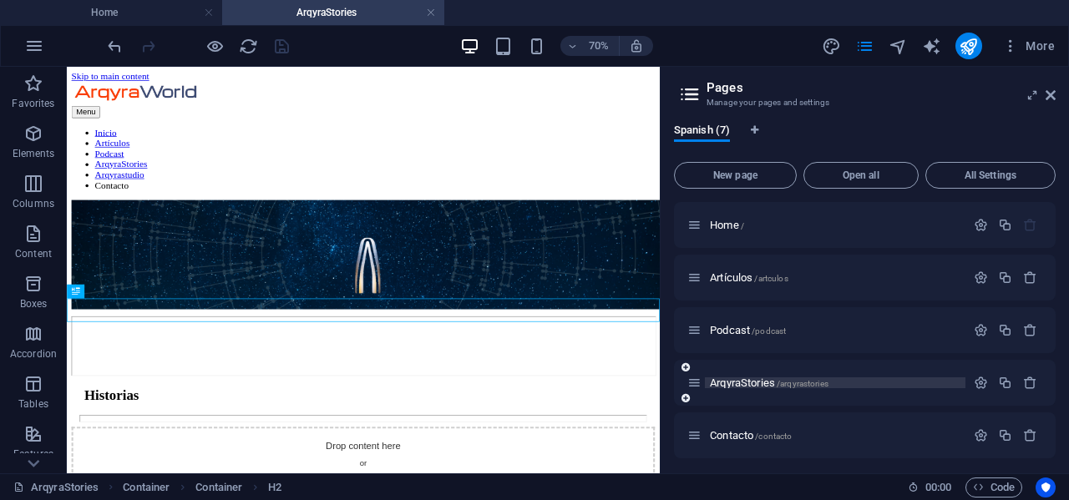
scroll to position [0, 0]
click at [1055, 91] on aside "Pages Manage your pages and settings Spanish (7) New page Open all All Settings…" at bounding box center [864, 270] width 409 height 407
click at [1055, 94] on icon at bounding box center [1050, 95] width 10 height 13
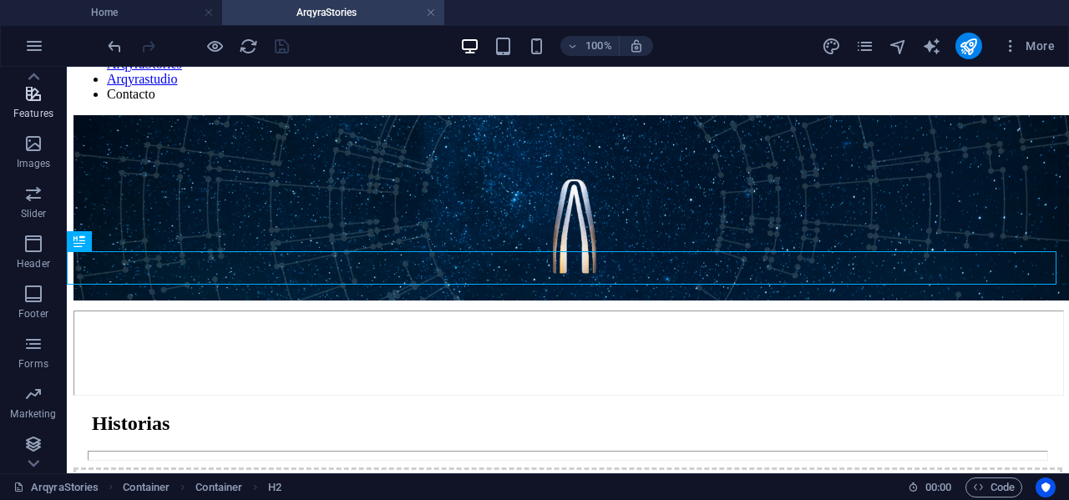
scroll to position [345, 0]
click at [29, 449] on icon "button" at bounding box center [33, 440] width 20 height 20
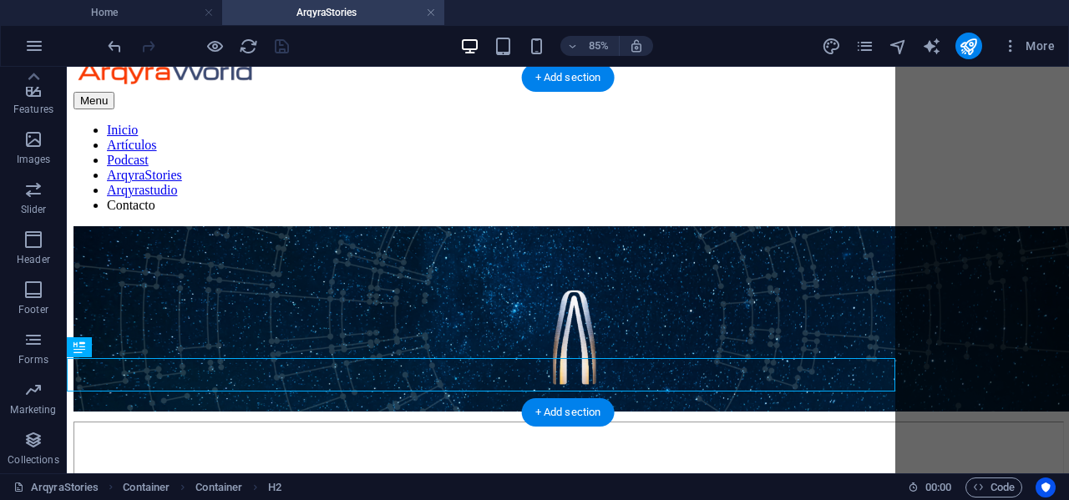
scroll to position [35, 0]
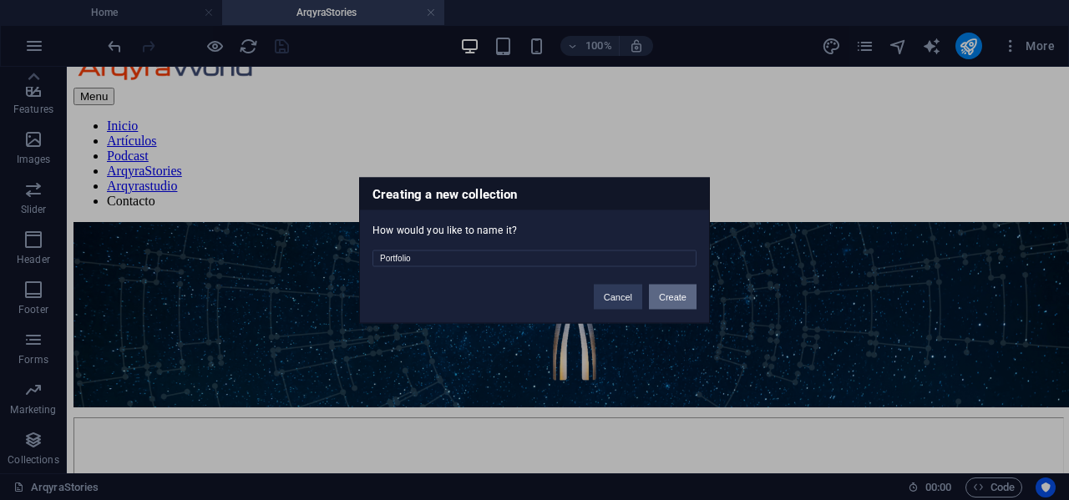
click at [678, 291] on button "Create" at bounding box center [673, 296] width 48 height 25
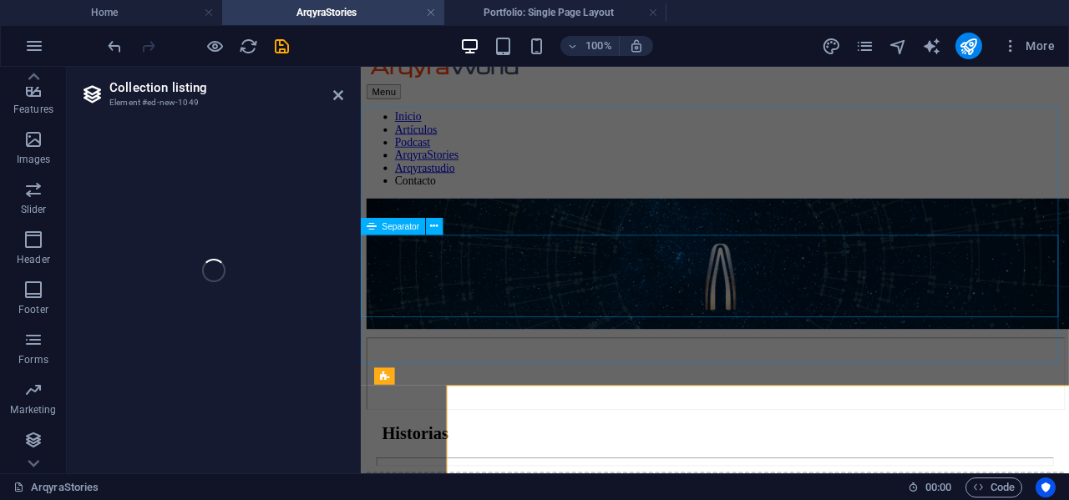
select select "68b60818d2cd954795095cce"
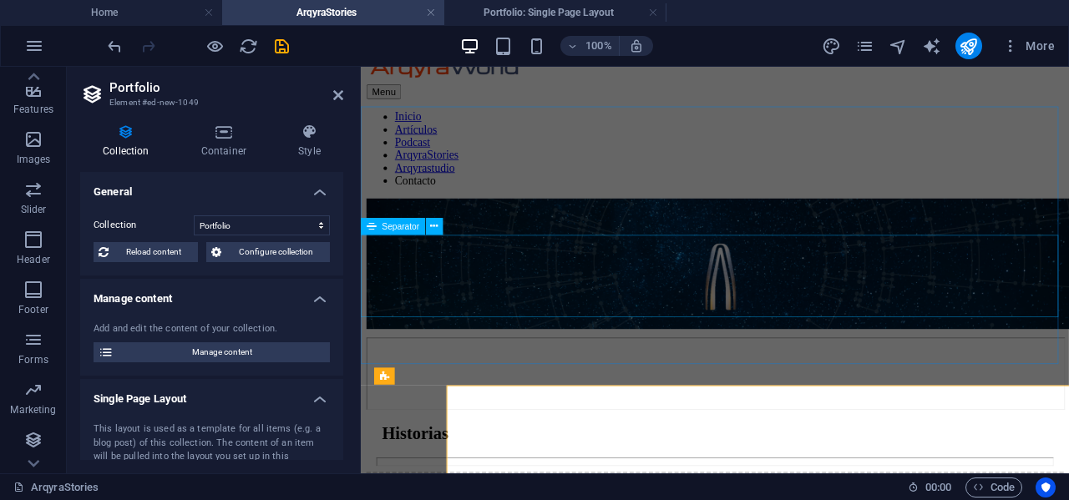
scroll to position [31, 0]
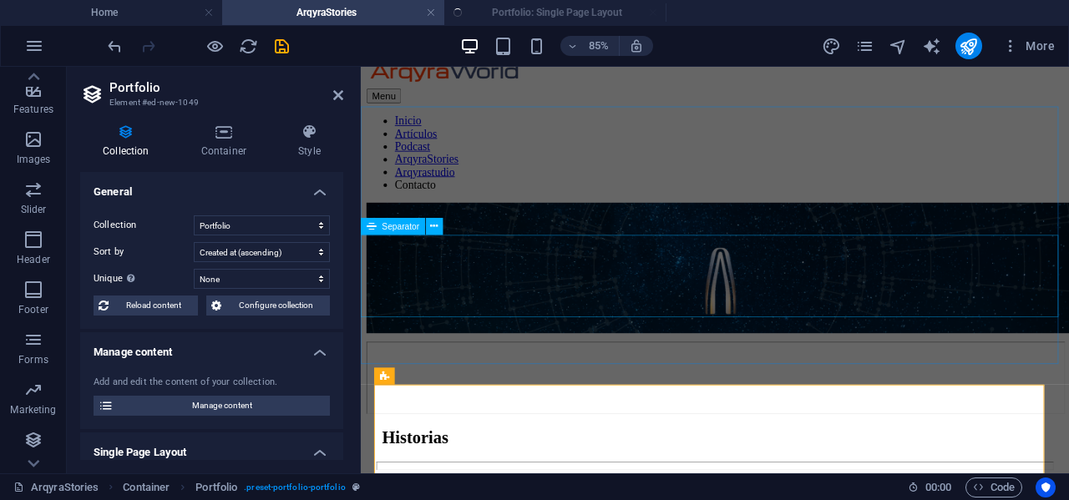
select select "createdAt_DESC"
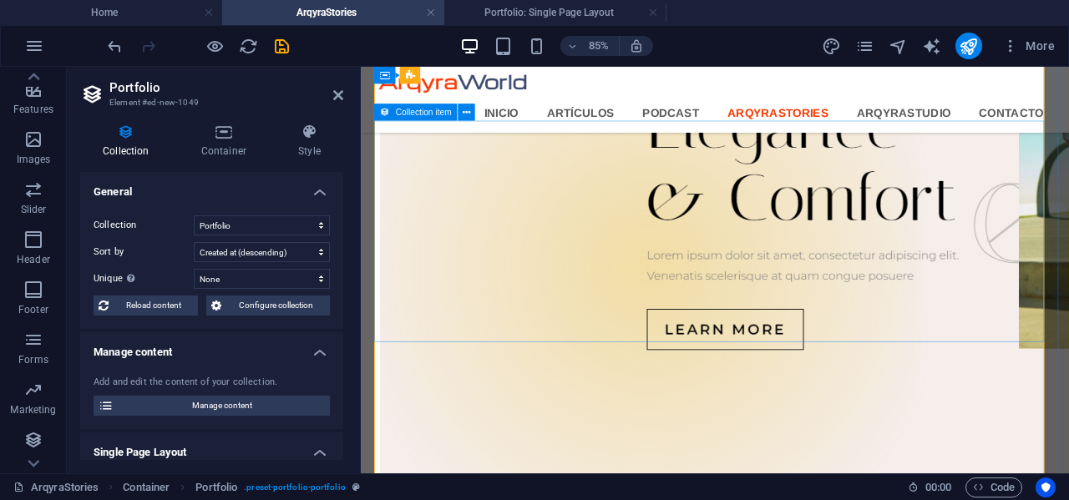
scroll to position [1951, 0]
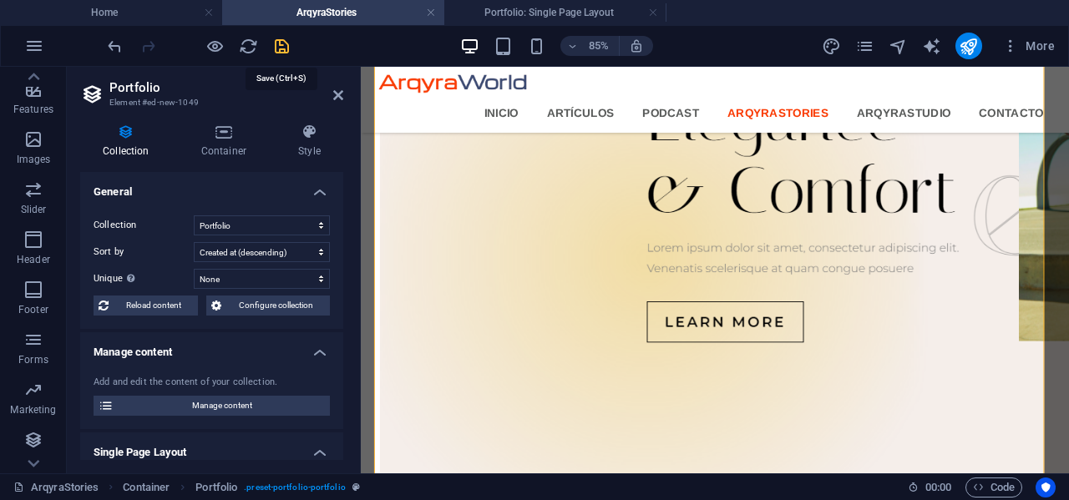
click at [281, 51] on icon "save" at bounding box center [281, 46] width 19 height 19
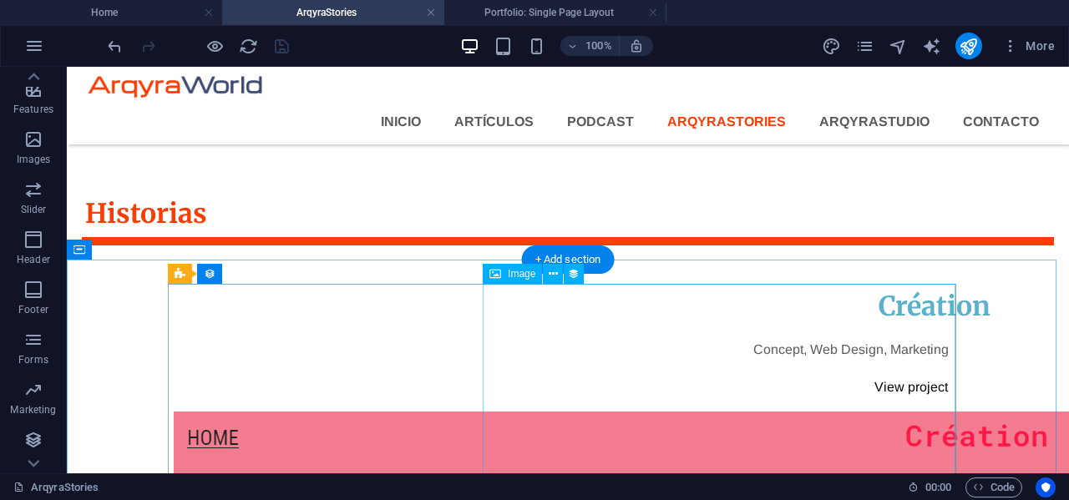
scroll to position [0, 0]
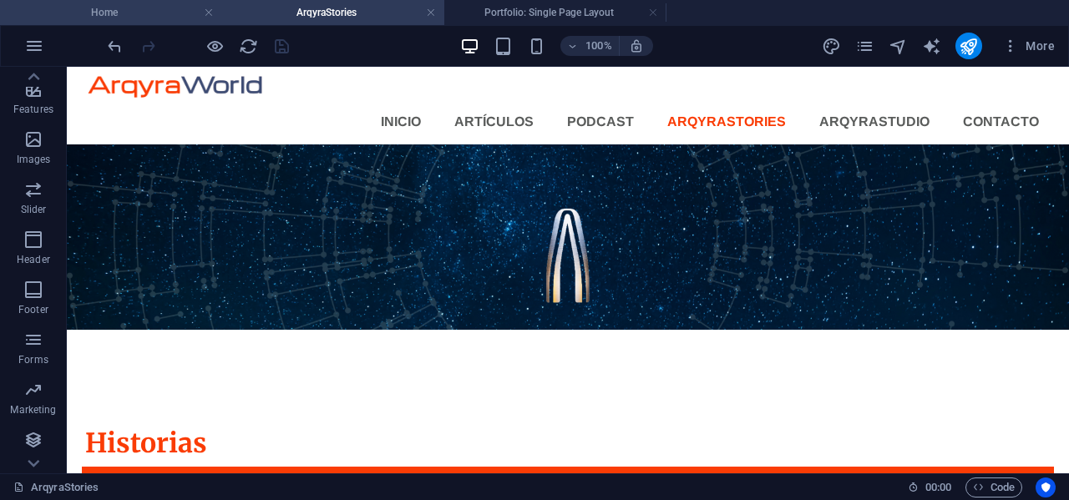
click at [137, 2] on li "Home" at bounding box center [111, 12] width 222 height 25
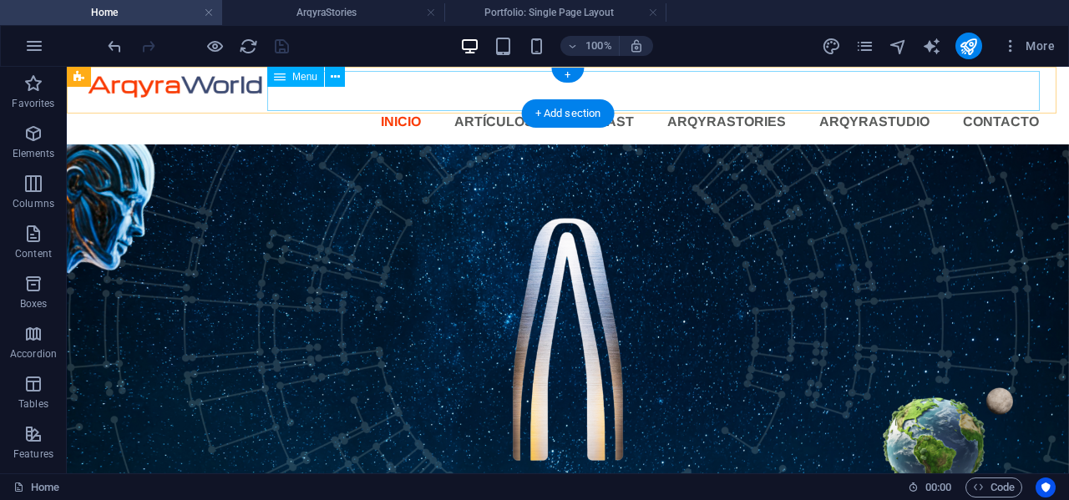
click at [687, 102] on nav "Inicio Artículos Podcast ArqyraStories Arqyrastudio Contacto" at bounding box center [567, 122] width 969 height 40
select select
select select "1"
select select
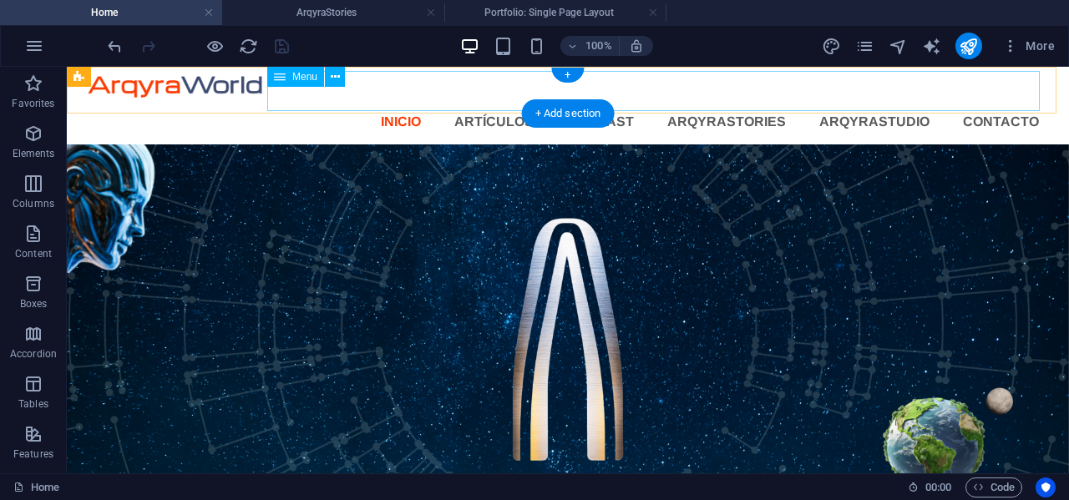
select select "2"
select select
select select "3"
select select
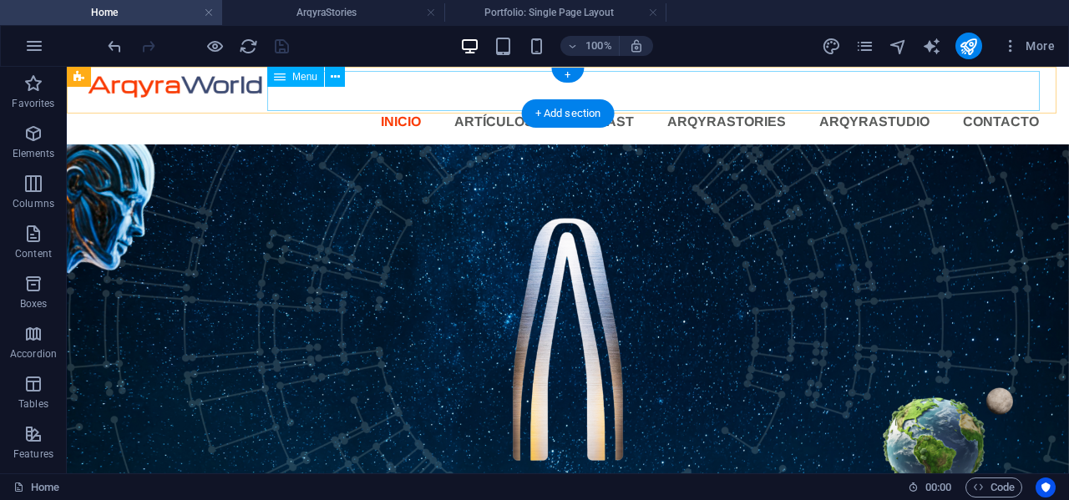
select select
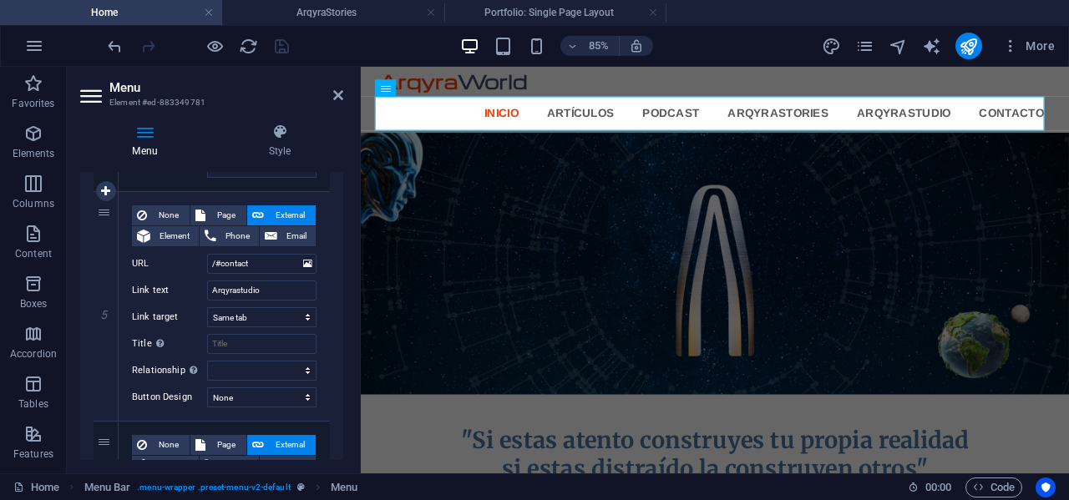
scroll to position [1085, 0]
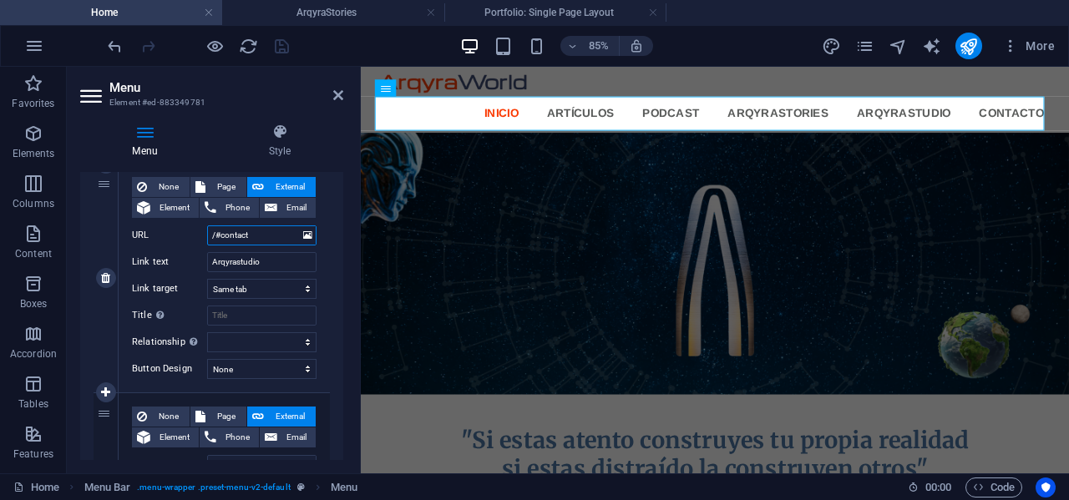
click at [287, 237] on input "/#contact" at bounding box center [261, 235] width 109 height 20
type input "/"
select select
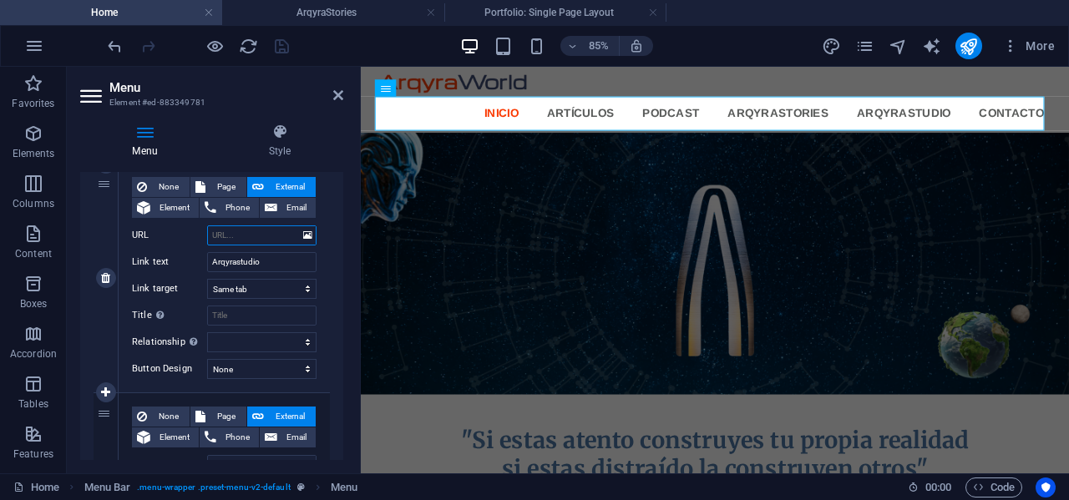
select select
type input "arqyrastudi"
select select
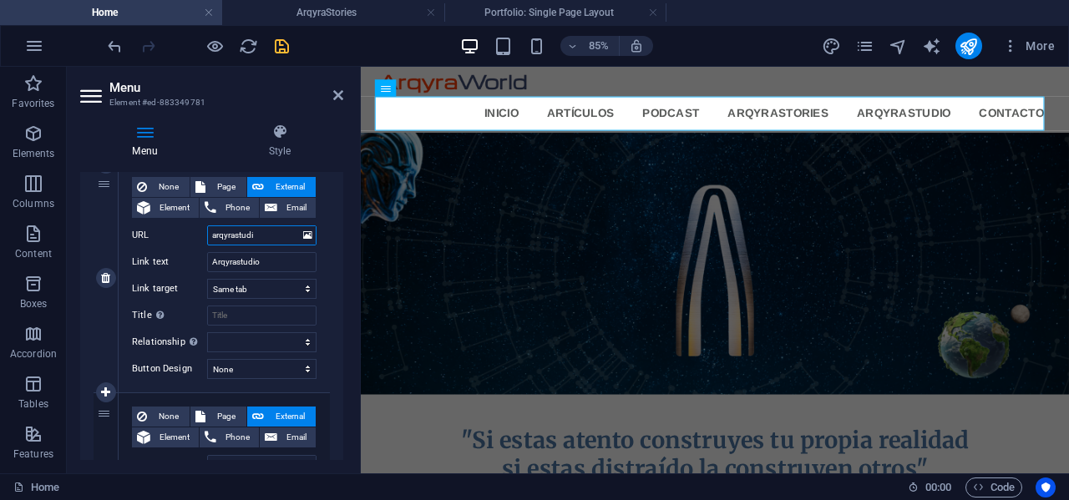
select select
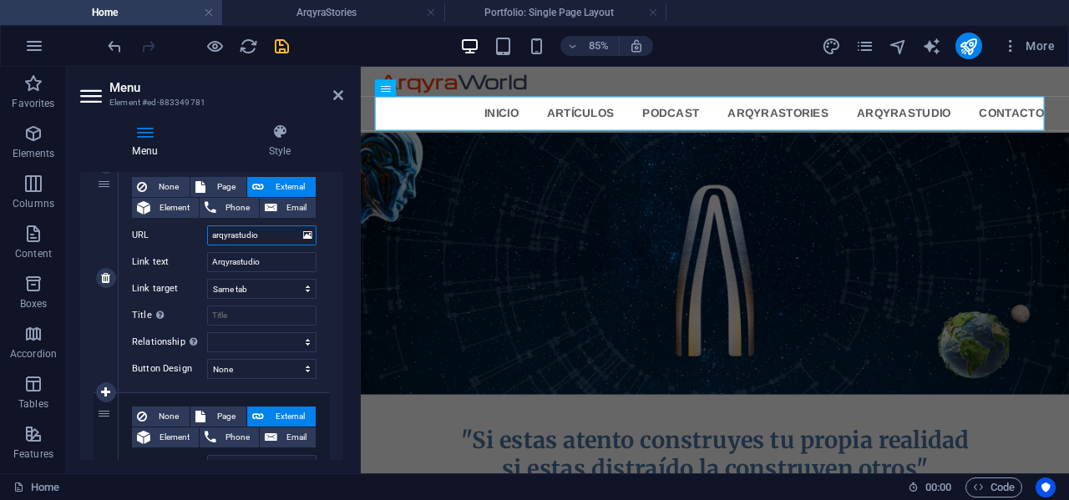
type input "arqyrastudio."
select select
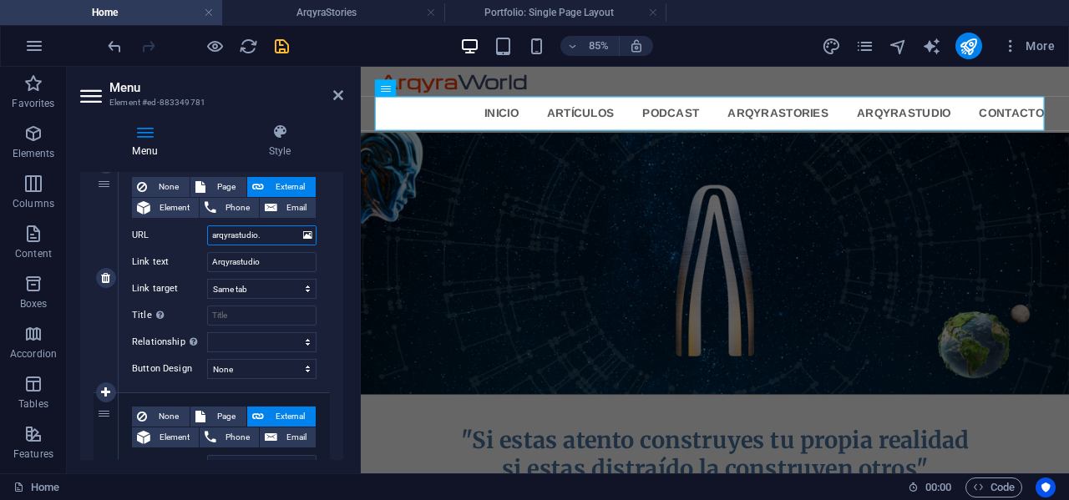
select select
type input "[DOMAIN_NAME]"
select select
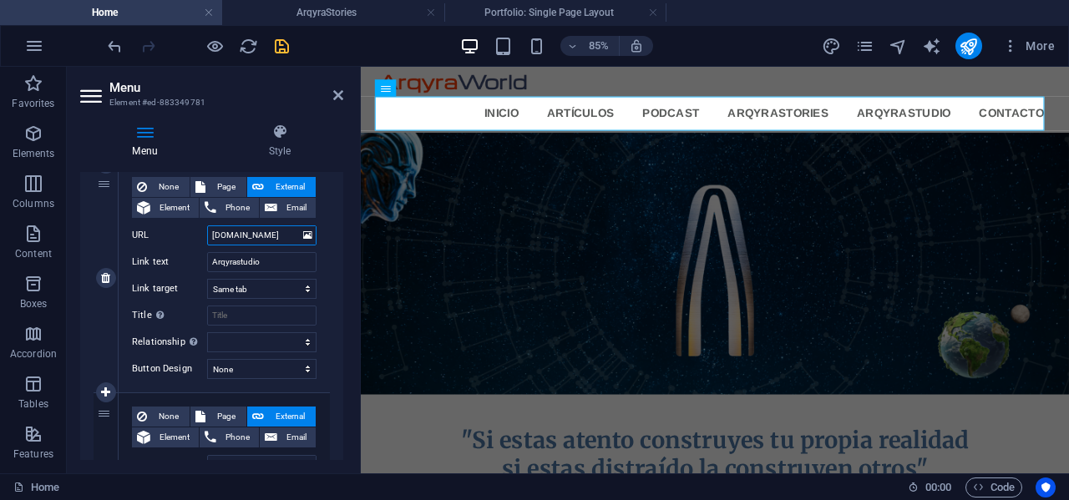
select select
type input "[DOMAIN_NAME]"
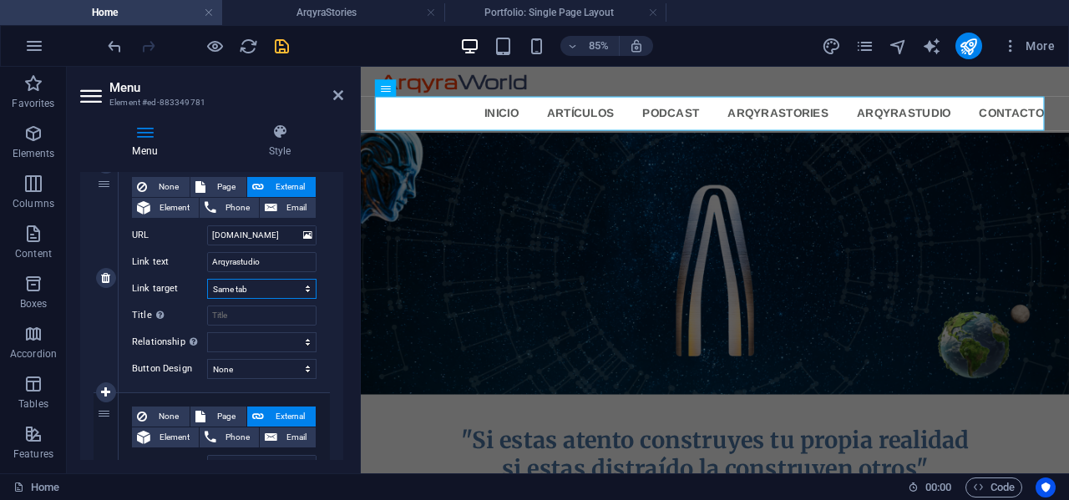
click at [307, 287] on select "New tab Same tab Overlay" at bounding box center [261, 289] width 109 height 20
select select "blank"
click at [207, 279] on select "New tab Same tab Overlay" at bounding box center [261, 289] width 109 height 20
select select
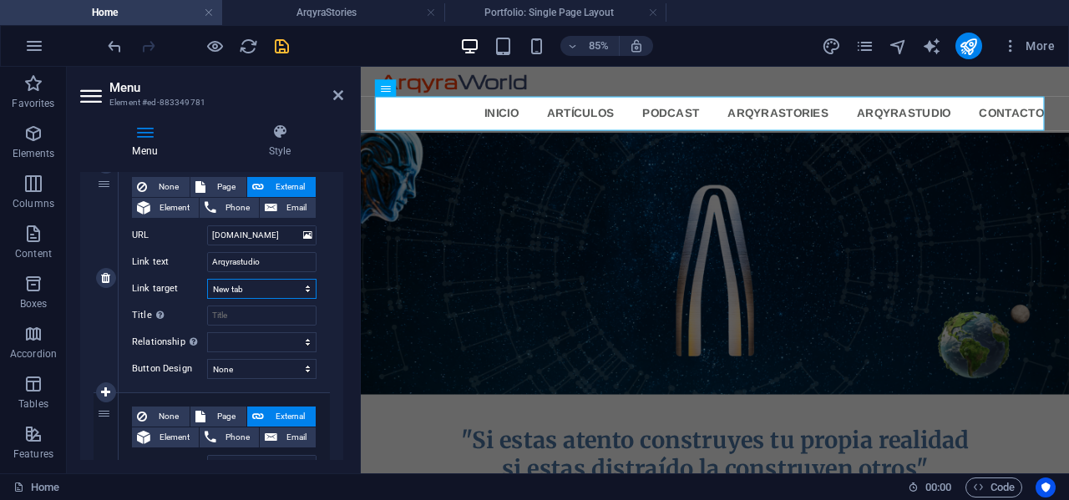
select select
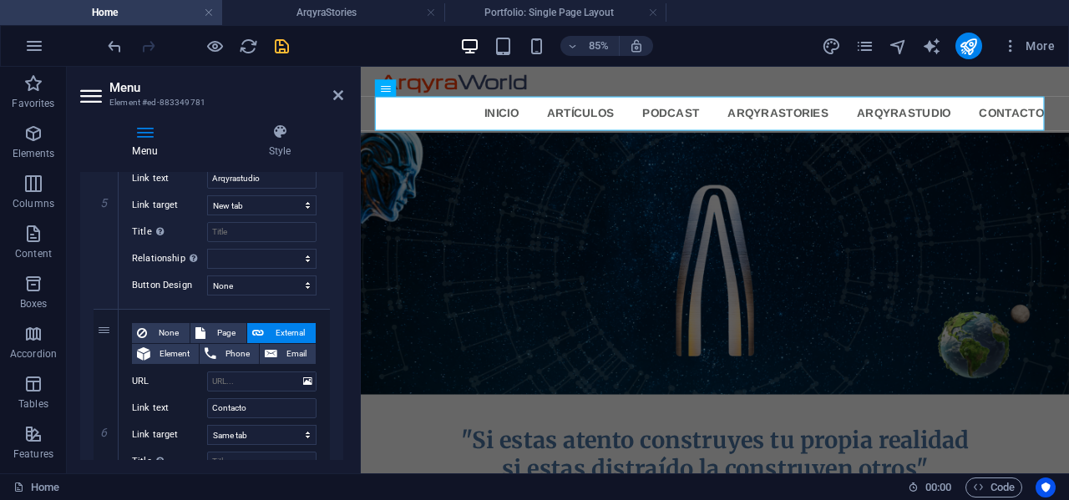
scroll to position [1252, 0]
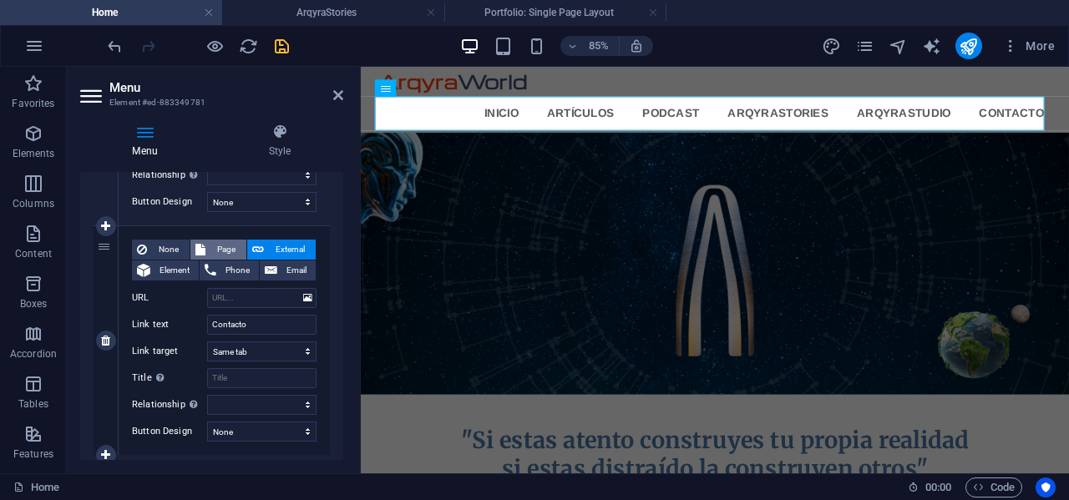
click at [228, 242] on span "Page" at bounding box center [225, 250] width 31 height 20
select select
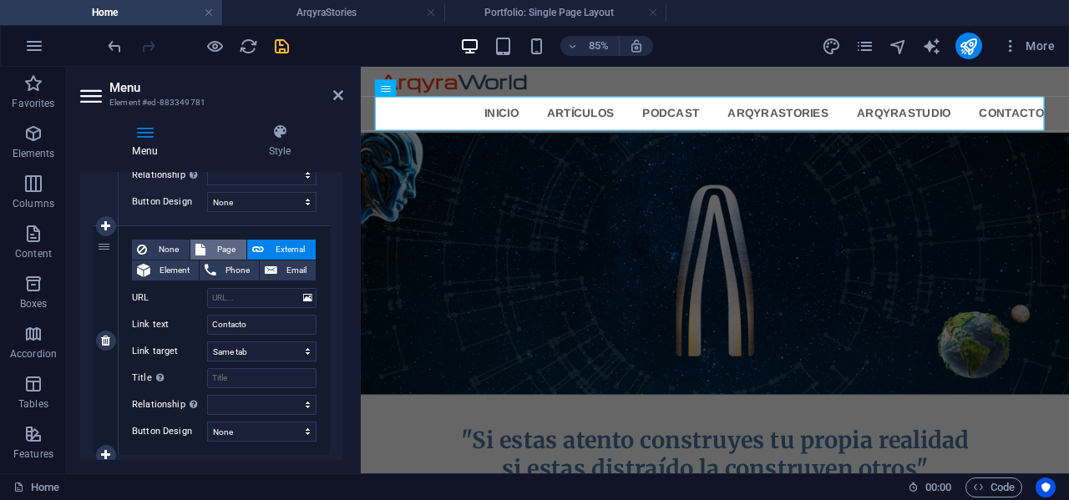
select select
click at [305, 298] on select "Home Artículos Podcast ArqyraStories Contacto" at bounding box center [261, 298] width 109 height 20
select select "4"
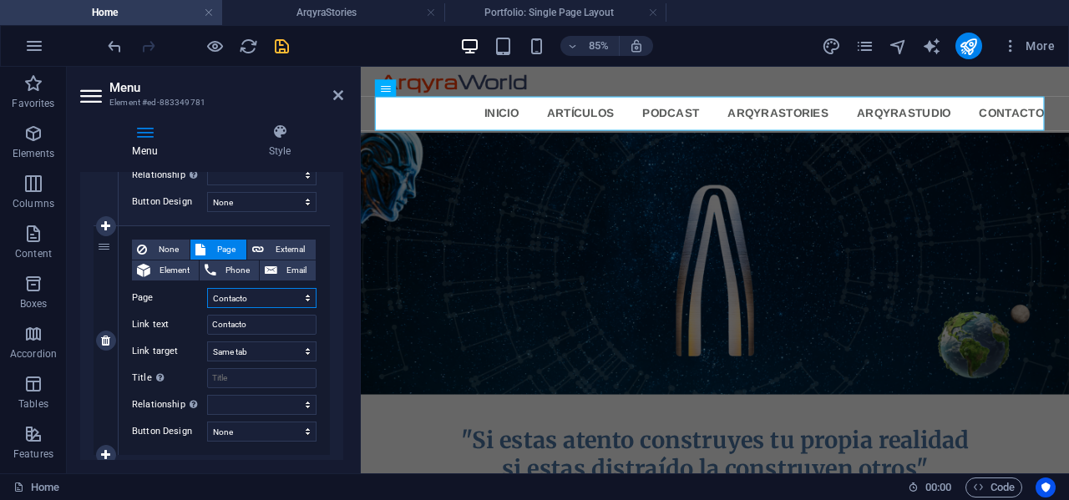
click at [207, 288] on select "Home Artículos Podcast ArqyraStories Contacto" at bounding box center [261, 298] width 109 height 20
select select
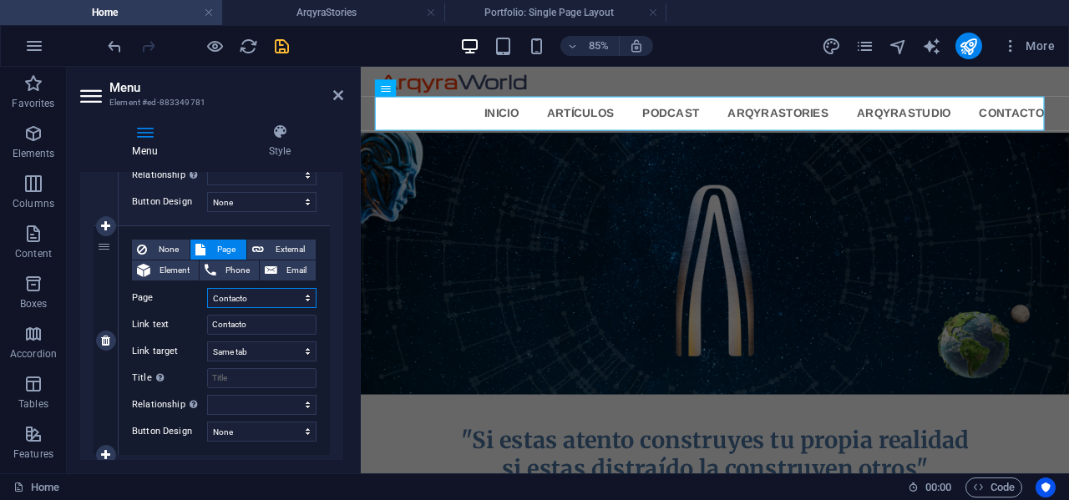
select select
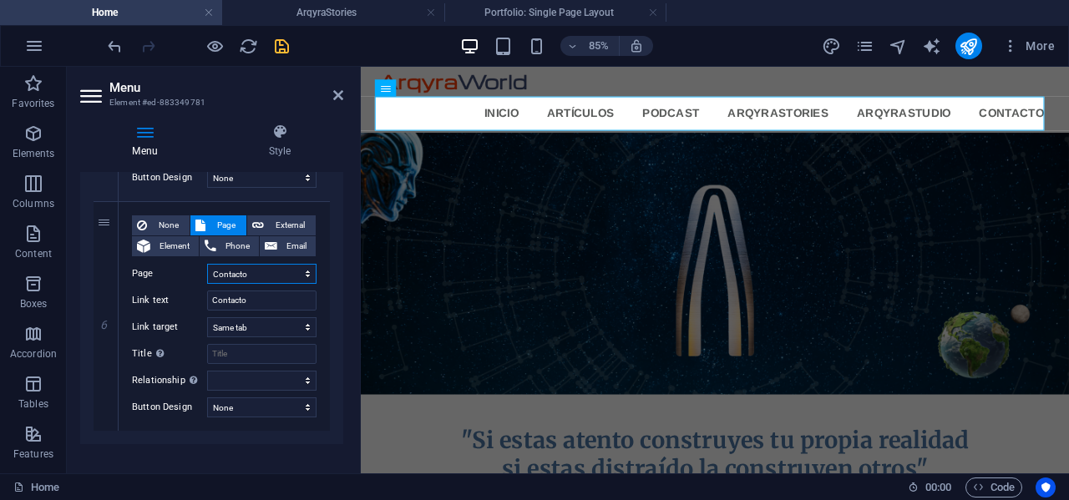
scroll to position [1294, 0]
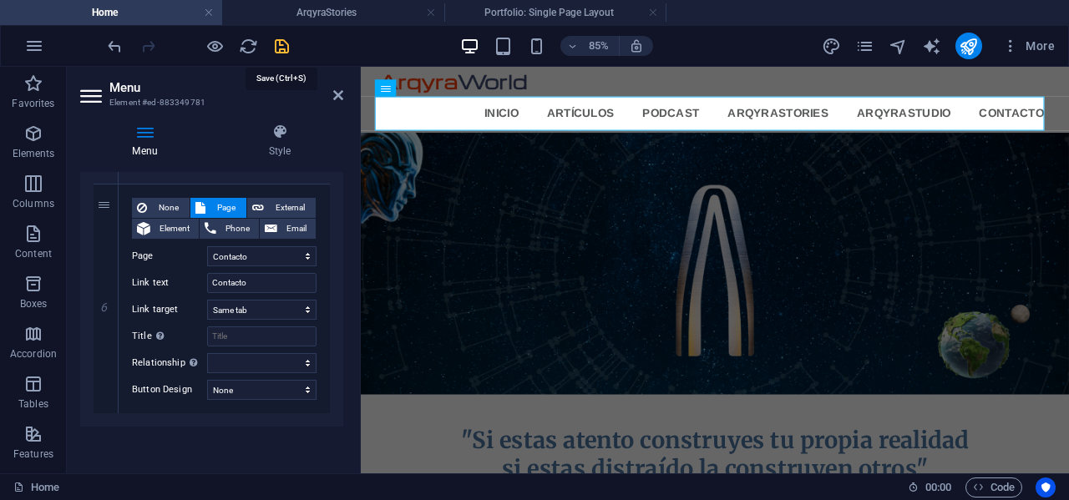
click at [284, 43] on icon "save" at bounding box center [281, 46] width 19 height 19
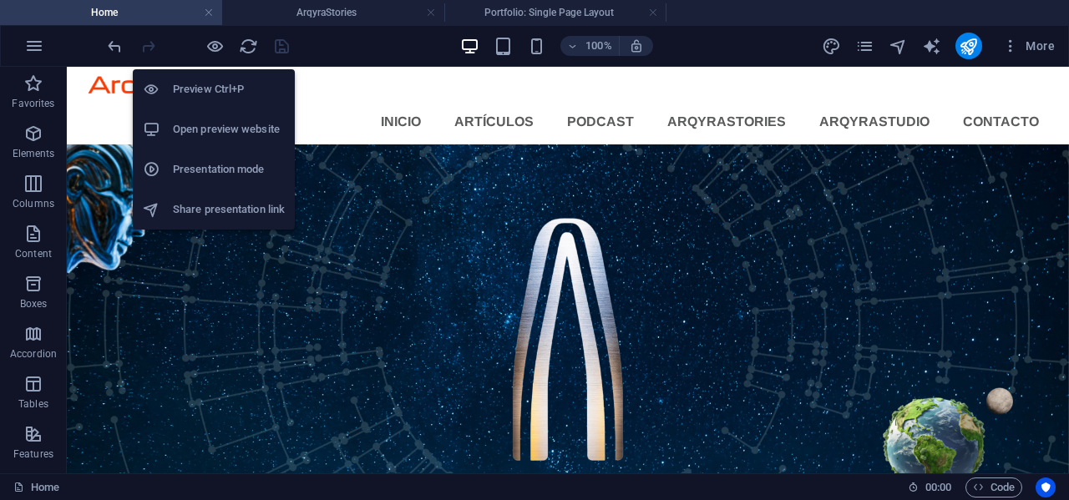
click at [218, 126] on h6 "Open preview website" at bounding box center [229, 129] width 112 height 20
